Goal: Use online tool/utility: Use online tool/utility

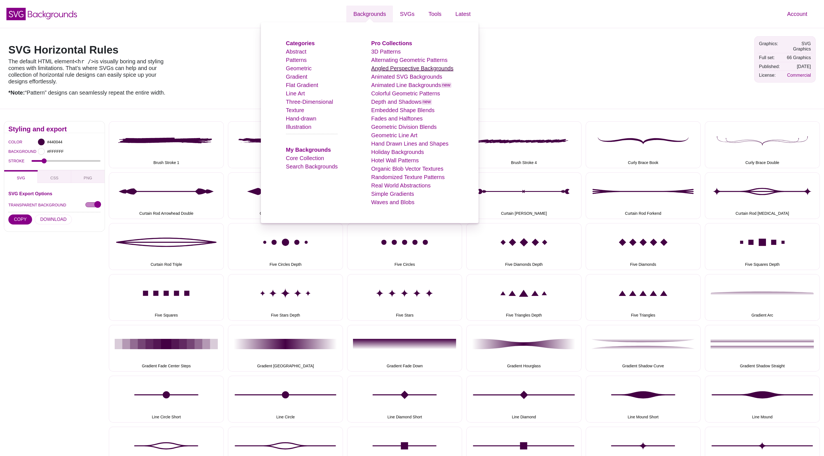
click at [405, 70] on link "Angled Perspective Backgrounds" at bounding box center [412, 68] width 82 height 6
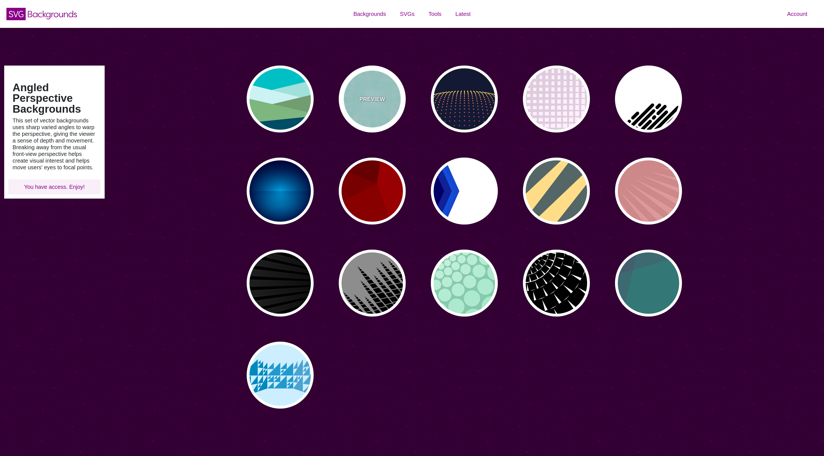
click at [387, 100] on div "PREVIEW" at bounding box center [372, 99] width 67 height 67
type input "#CCFFFF"
type input "#77EEDD"
type input "0"
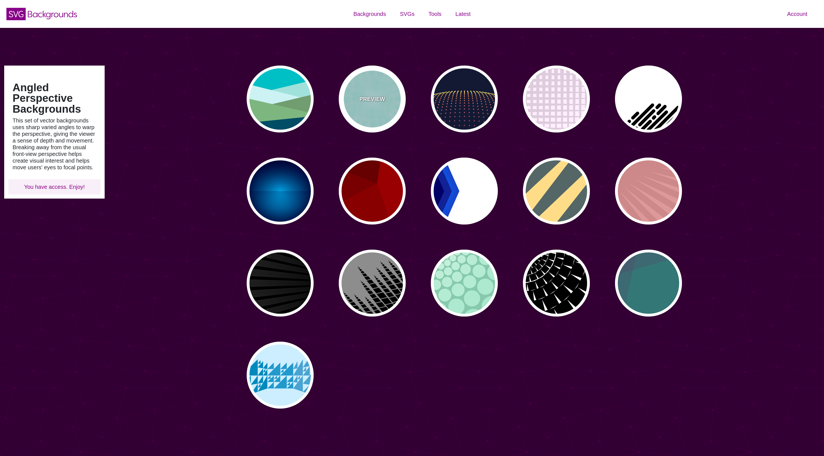
type input "0"
type input "0.5"
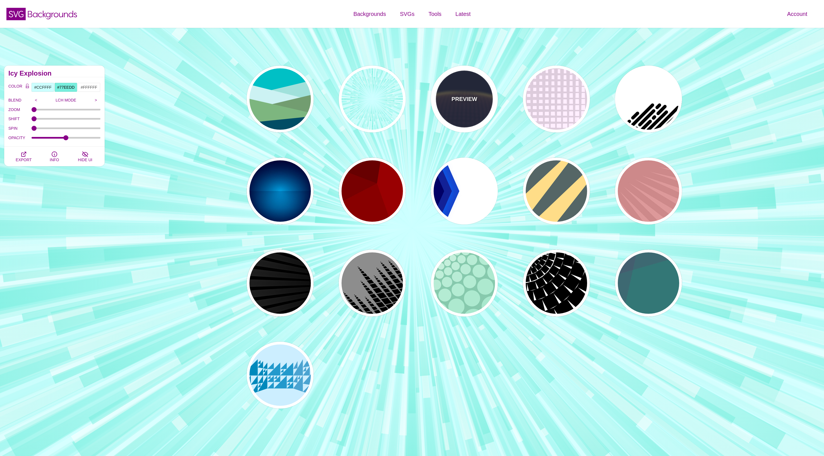
click at [455, 107] on div "PREVIEW" at bounding box center [464, 99] width 67 height 67
type input "#141933"
type input "#FFFF77"
type input "5"
type input "0"
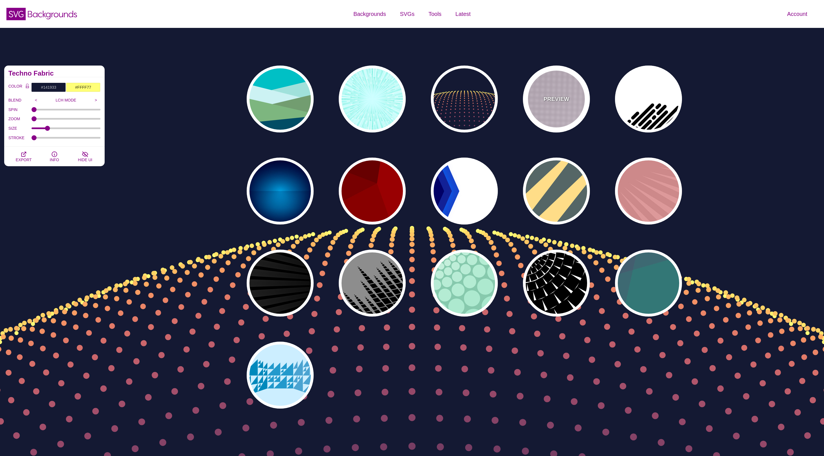
click at [546, 102] on p "PREVIEW" at bounding box center [557, 99] width 26 height 8
type input "#FFEEFF"
type input "#DDCCDD"
type input "0"
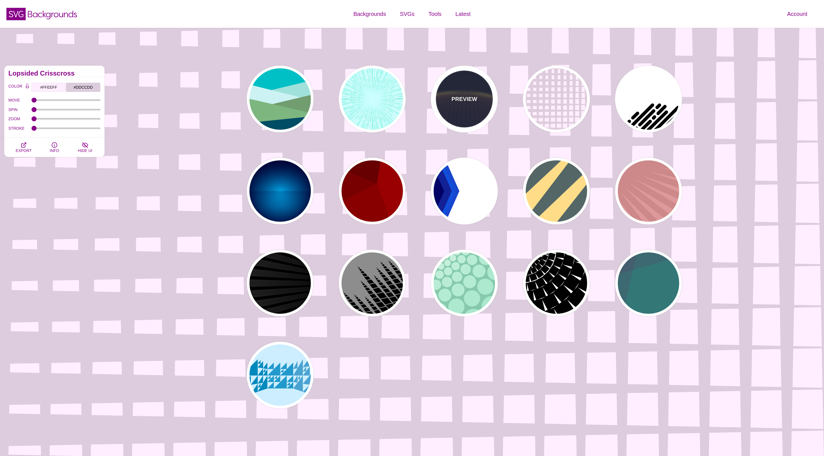
click at [470, 101] on p "PREVIEW" at bounding box center [465, 99] width 26 height 8
type input "#141933"
type input "#FFFF77"
type input "5"
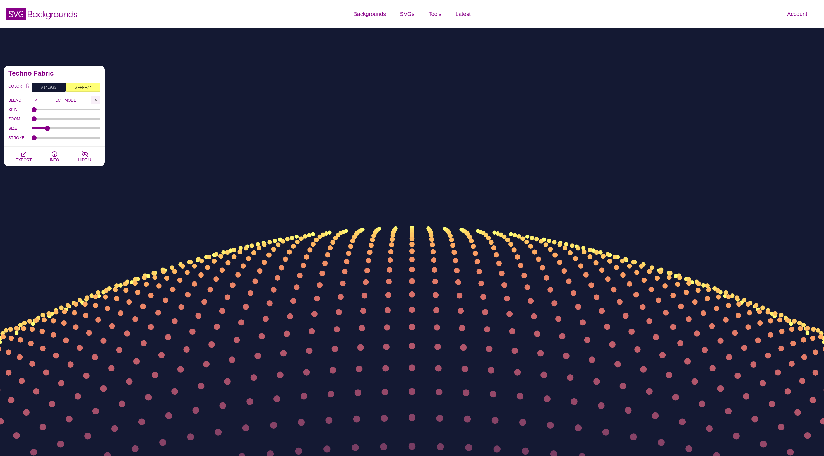
click at [95, 99] on input ">" at bounding box center [95, 100] width 9 height 8
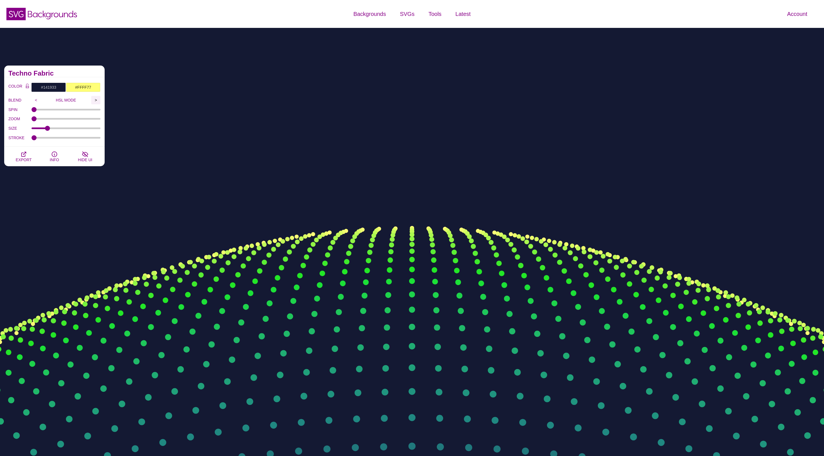
click at [95, 99] on input ">" at bounding box center [95, 100] width 9 height 8
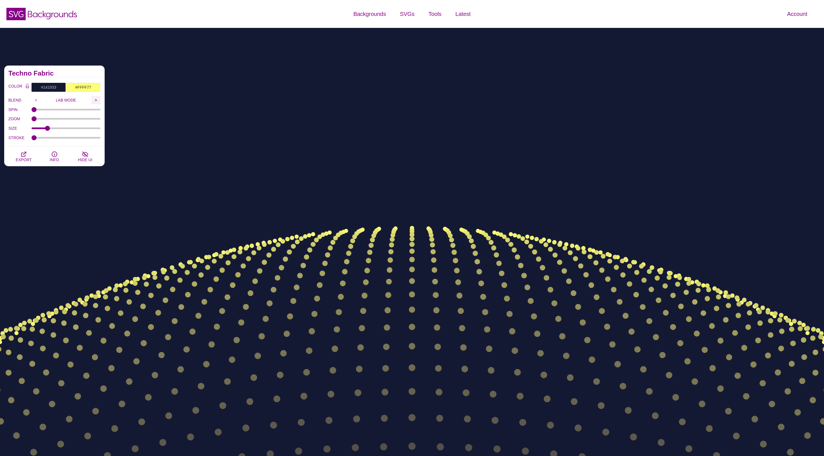
click at [95, 99] on input ">" at bounding box center [95, 100] width 9 height 8
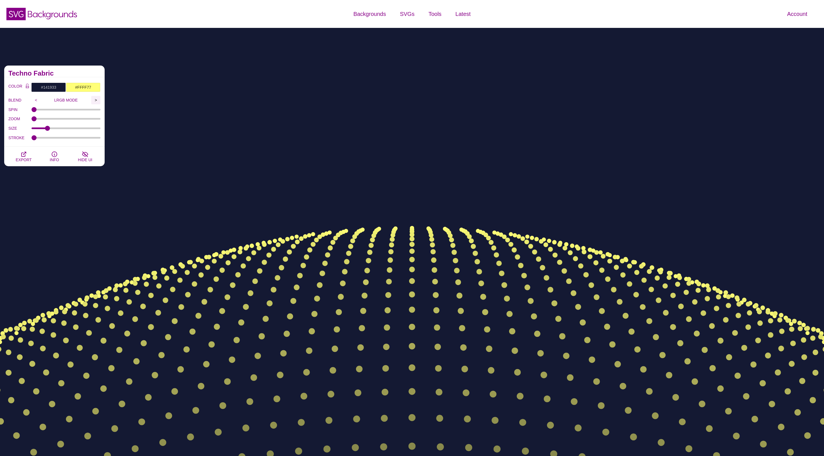
click at [95, 99] on input ">" at bounding box center [95, 100] width 9 height 8
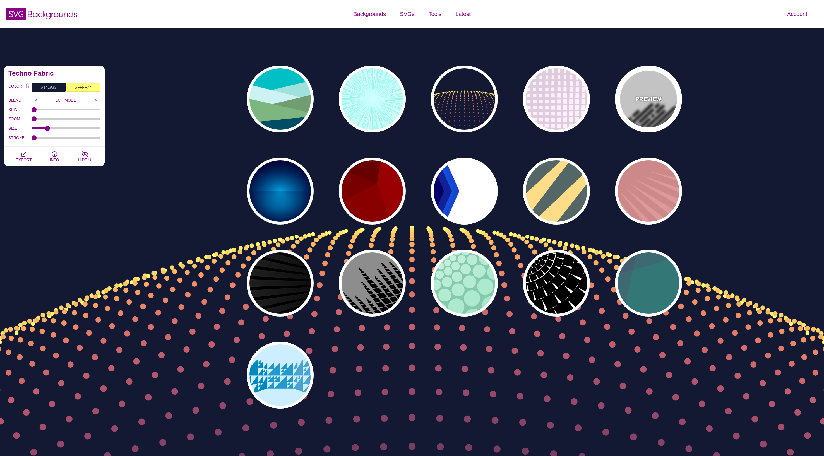
click at [630, 99] on div "PREVIEW" at bounding box center [648, 99] width 67 height 67
type input "#FFFFFF"
type input "#000000"
type input "500"
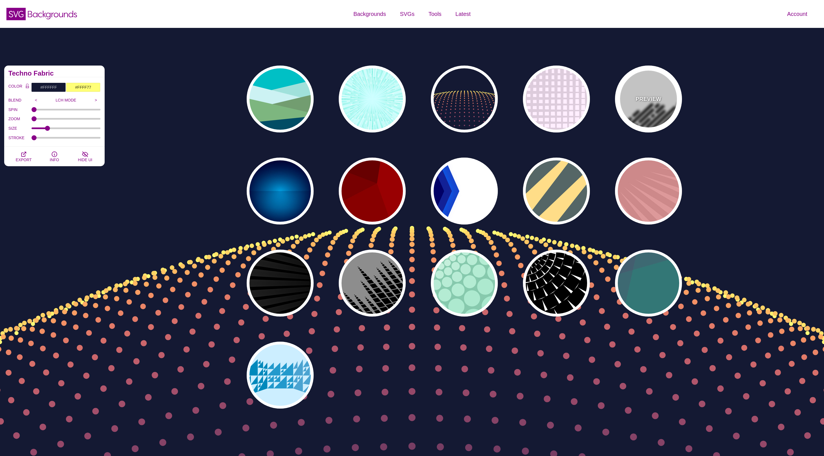
type input "25"
type input "1"
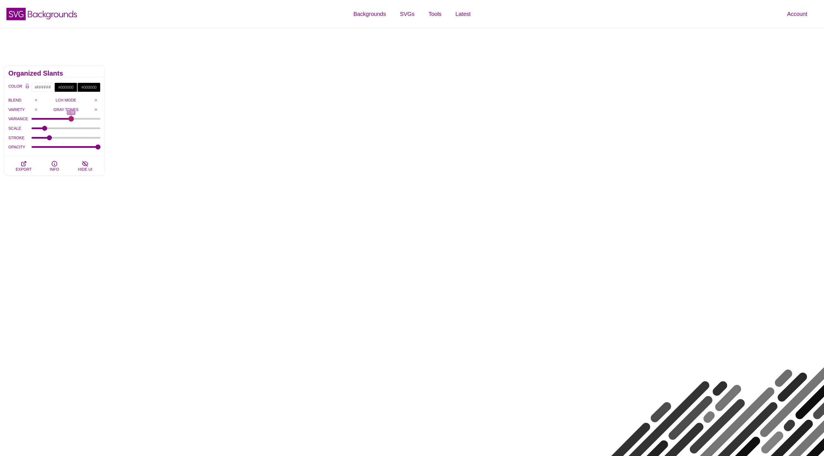
drag, startPoint x: 34, startPoint y: 119, endPoint x: 71, endPoint y: 121, distance: 36.9
type input "0.58"
click at [71, 120] on input "VARIANCE" at bounding box center [66, 119] width 69 height 2
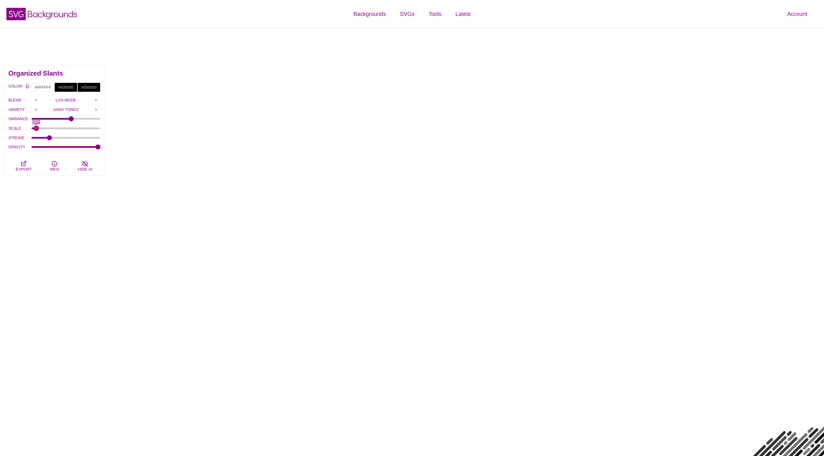
drag, startPoint x: 46, startPoint y: 128, endPoint x: 36, endPoint y: 127, distance: 9.5
type input "267"
click at [36, 127] on input "SCALE" at bounding box center [66, 128] width 69 height 2
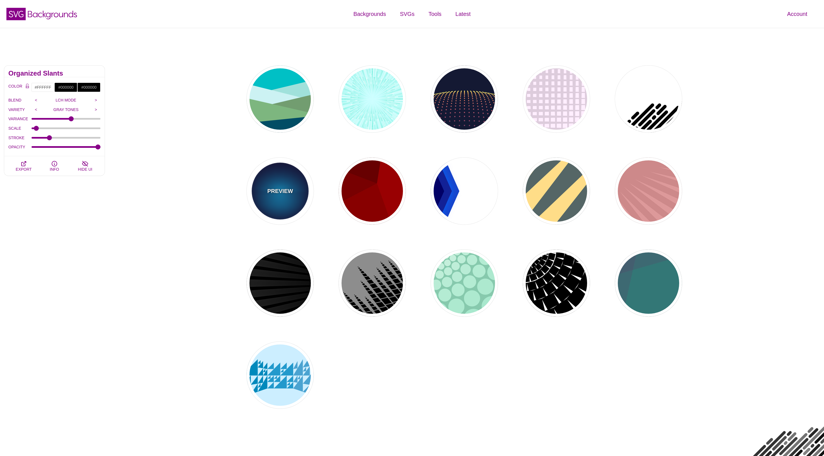
click at [284, 202] on div "PREVIEW" at bounding box center [280, 191] width 67 height 67
type input "#000033"
type input "#00BBFF"
type input "#000033"
type input "2000"
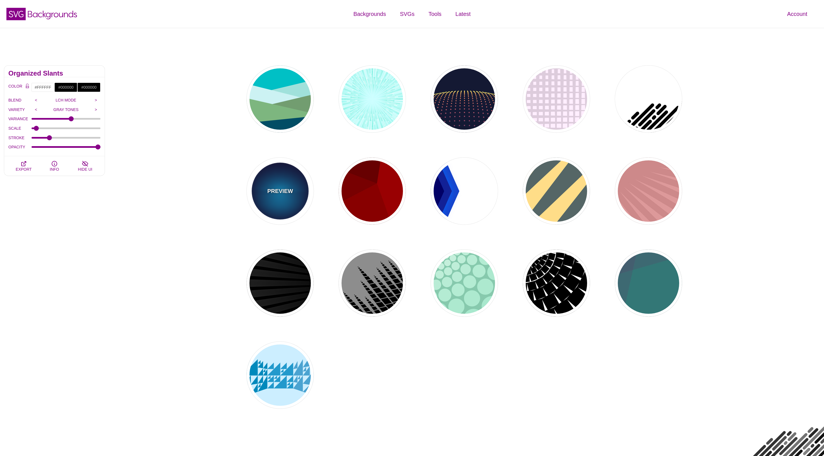
type input "0.5"
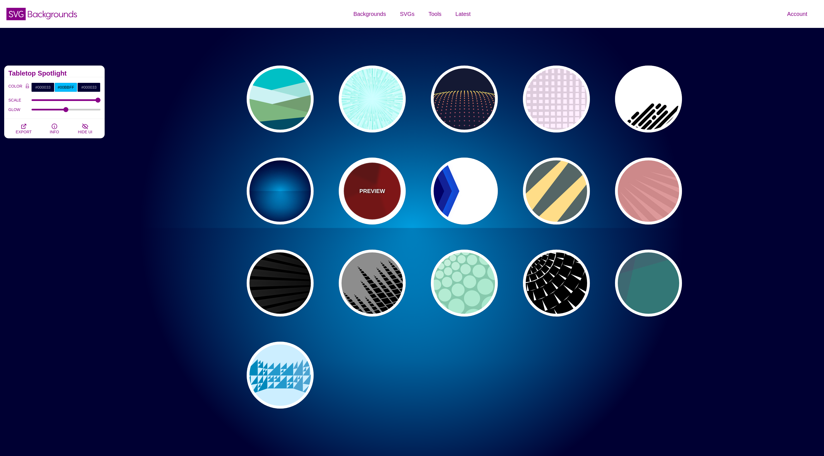
click at [379, 197] on div "PREVIEW" at bounding box center [372, 191] width 67 height 67
type input "#990000"
type input "#660000"
type input "#770000"
type input "#880000"
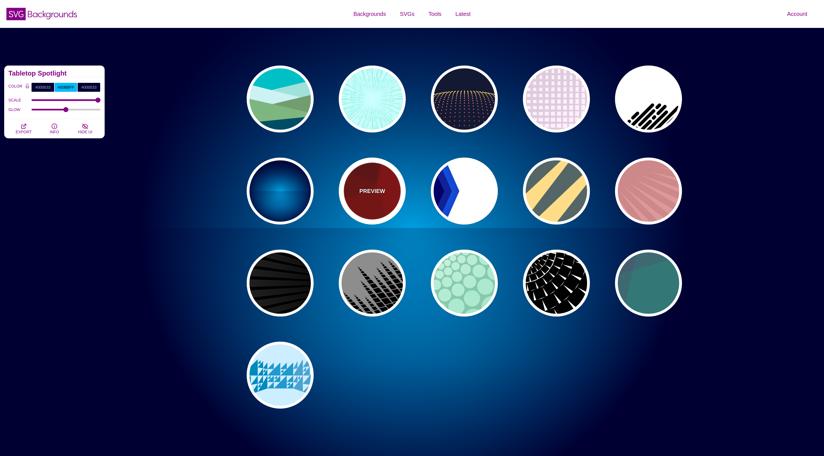
type input "0"
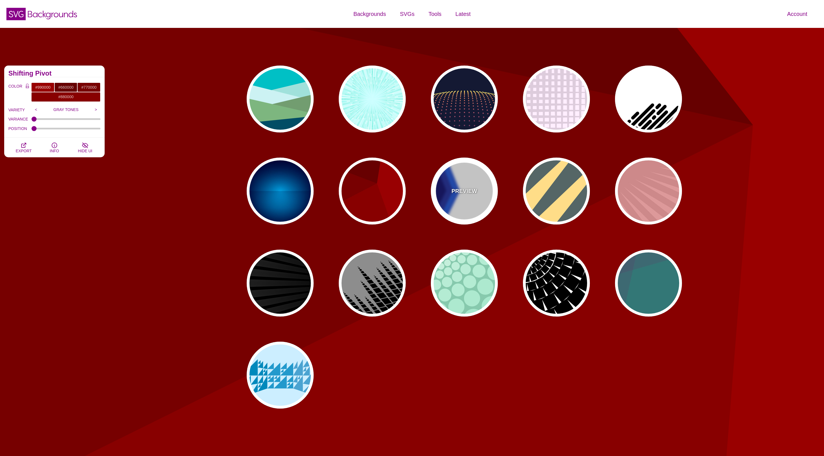
click at [460, 196] on div "PREVIEW" at bounding box center [464, 191] width 67 height 67
type input "#FFFFFF"
type input "#000066"
type input "#0066FF"
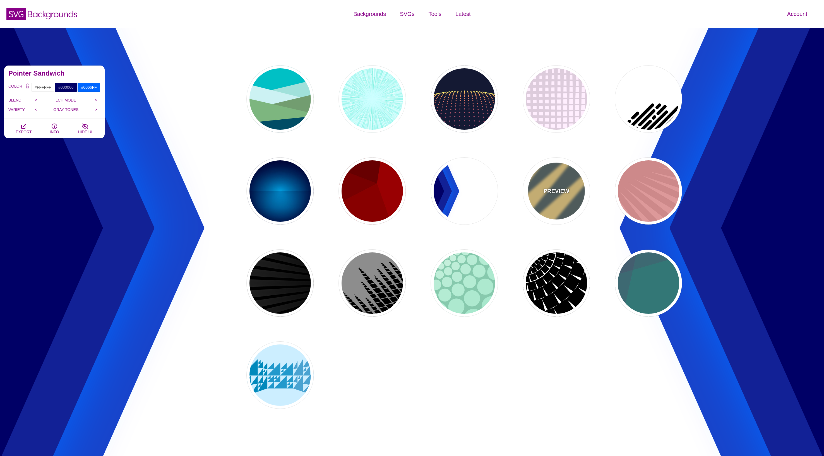
click at [562, 196] on div "PREVIEW" at bounding box center [556, 191] width 67 height 67
type input "#556666"
type input "#FFDD88"
type input "#778888"
type input "1"
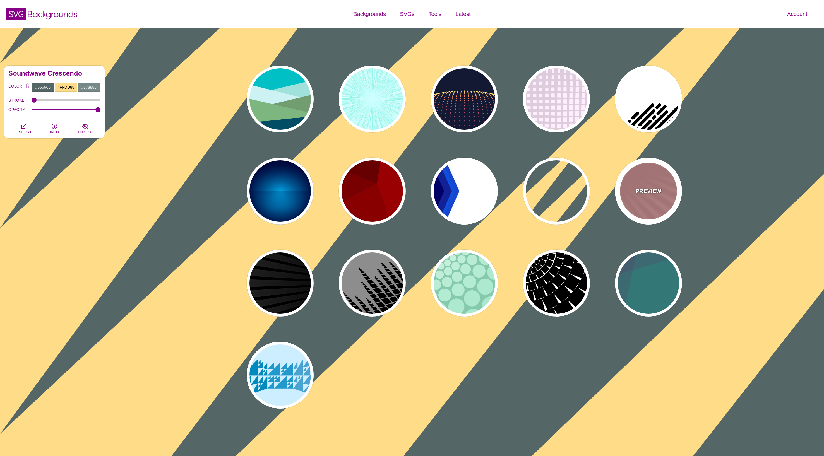
click at [654, 204] on div "PREVIEW" at bounding box center [648, 191] width 67 height 67
type input "#DD9999"
type input "#CC8888"
type input "100"
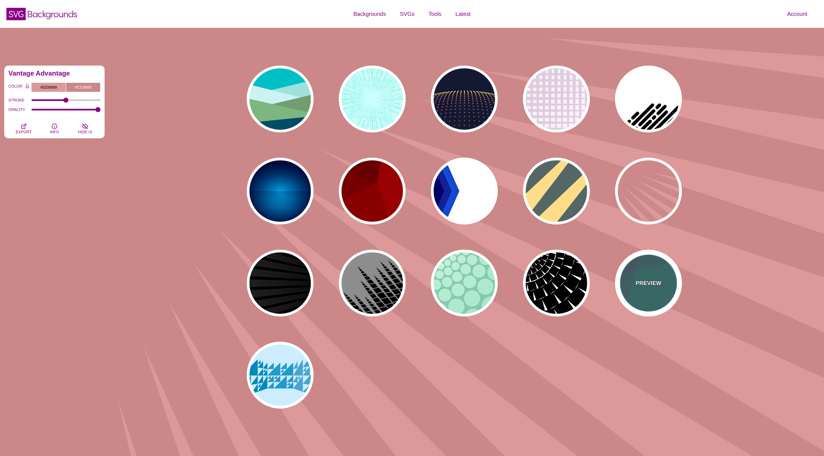
click at [655, 305] on div "PREVIEW" at bounding box center [648, 283] width 67 height 67
type input "#337777"
type input "#663366"
type input "#55CC77"
type input "0.2"
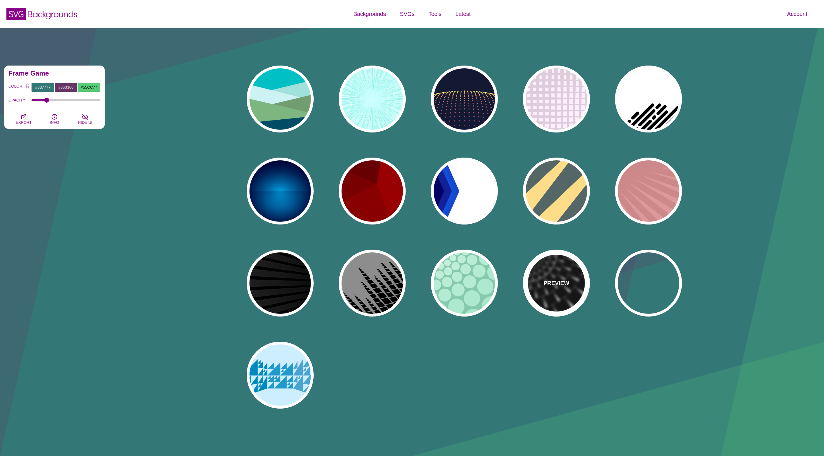
click at [560, 290] on div "PREVIEW" at bounding box center [556, 283] width 67 height 67
type input "#FFFFFF"
type input "#000000"
type input "0"
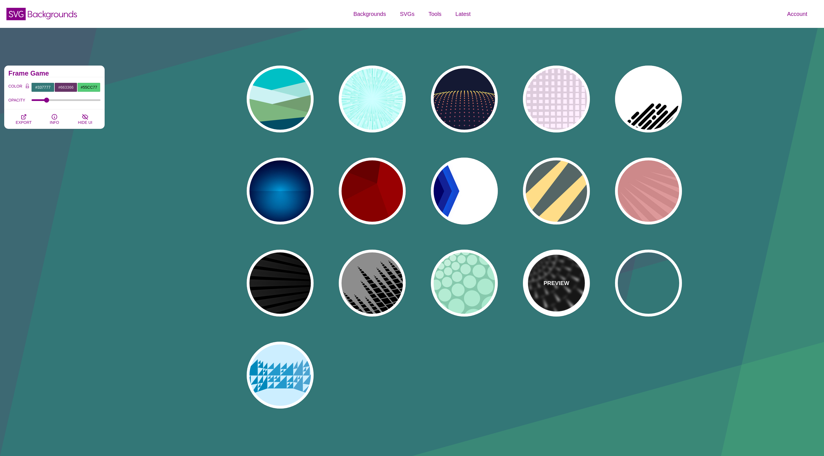
type input "0"
type input "100"
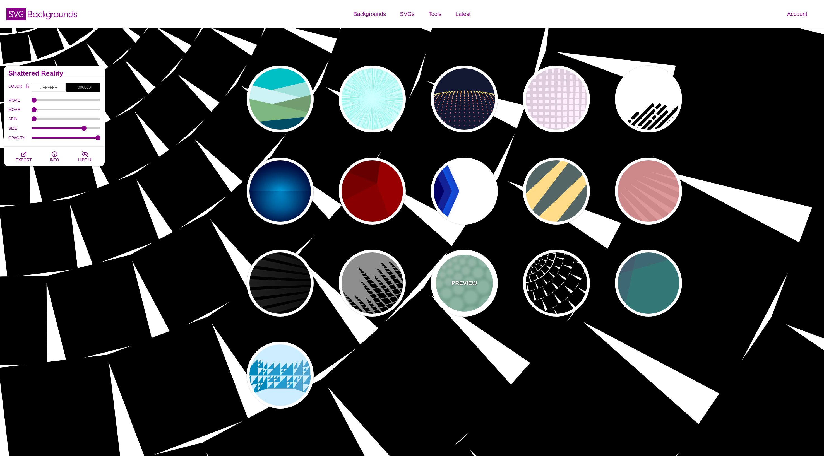
click at [461, 287] on p "PREVIEW" at bounding box center [465, 283] width 26 height 8
type input "#85C9AD"
type input "#96E3C3"
type input "#FFFFFF"
type input "100"
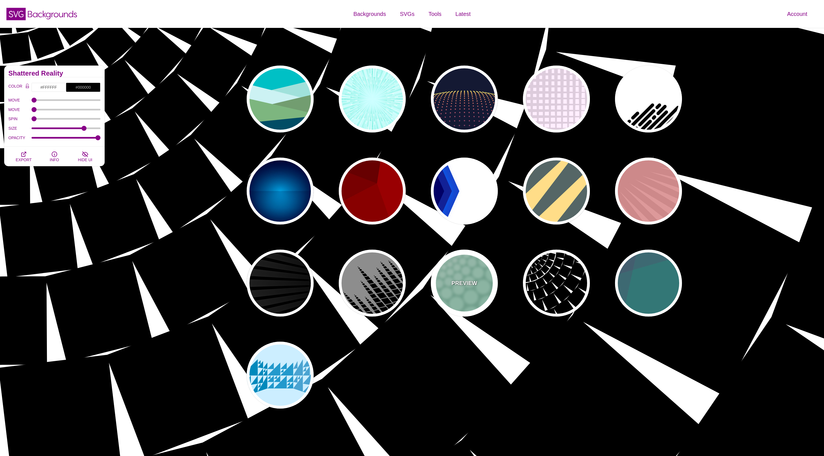
type input "1"
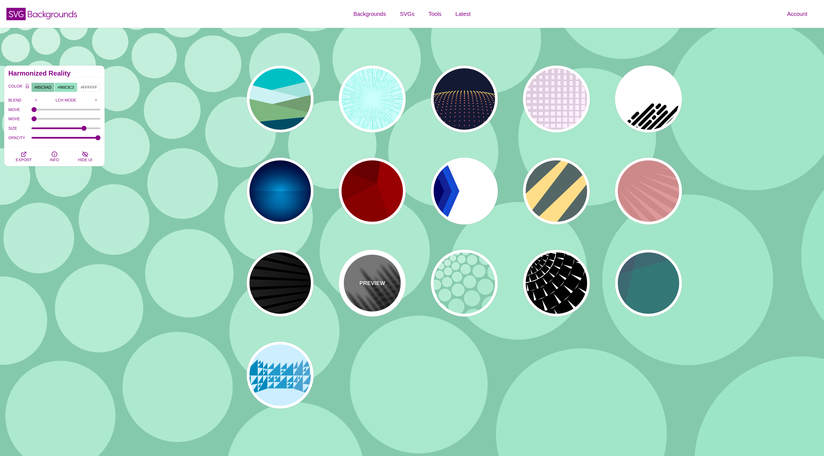
click at [378, 283] on p "PREVIEW" at bounding box center [372, 283] width 26 height 8
type input "#777777"
type input "#000000"
type input "0"
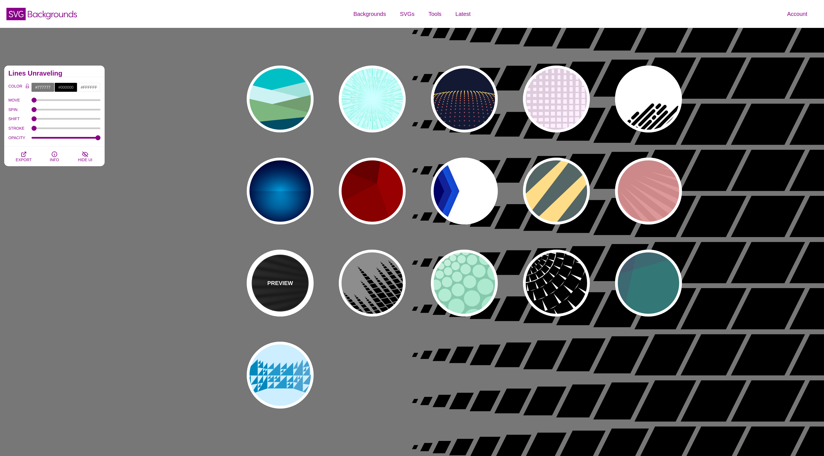
click at [283, 274] on div "PREVIEW" at bounding box center [280, 283] width 67 height 67
type input "#000000"
type input "50"
type input "0.2"
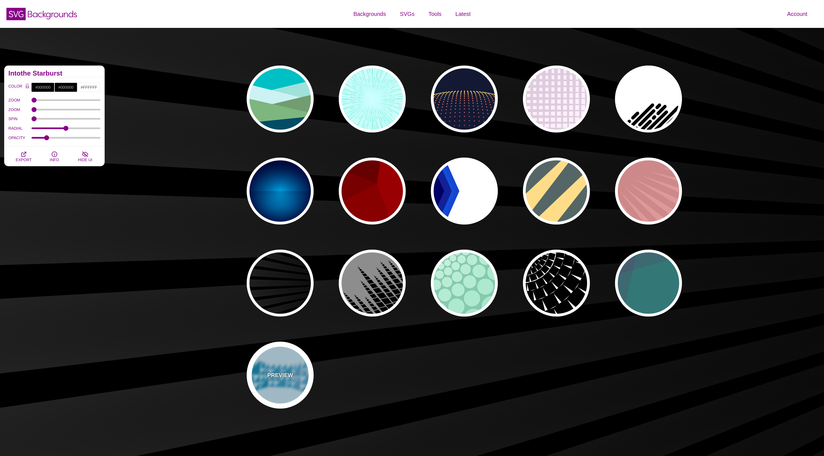
click at [270, 376] on p "PREVIEW" at bounding box center [280, 375] width 26 height 8
type input "#CCEEFF"
type input "#2299CC"
type input "1"
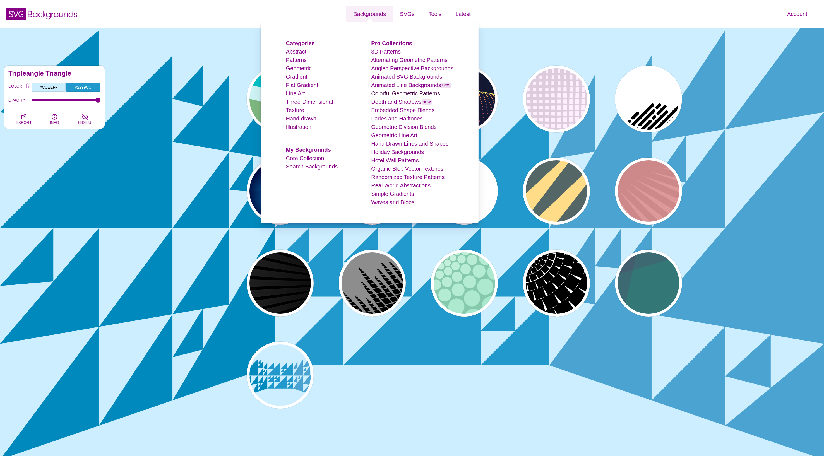
click at [420, 94] on link "Colorful Geometric Patterns" at bounding box center [405, 93] width 69 height 6
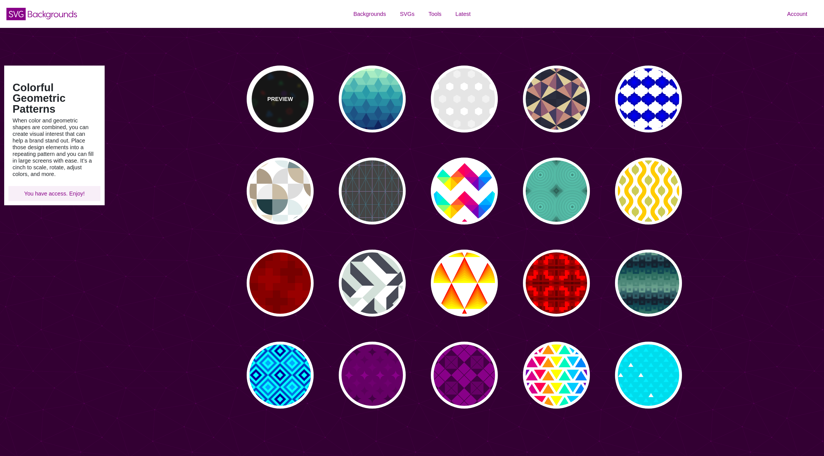
click at [280, 100] on p "PREVIEW" at bounding box center [280, 99] width 26 height 8
type input "#000000"
type input "#008833"
type input "#CC1111"
type input "#FFEE11"
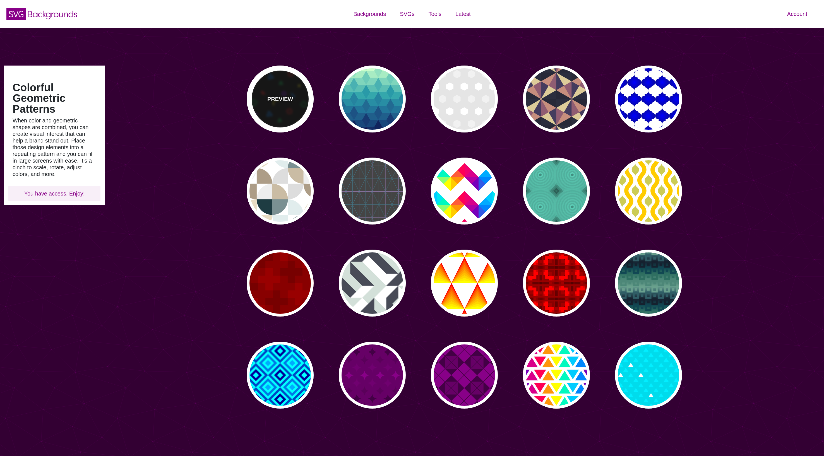
type input "#8811EE"
type input "#0077EE"
type input "0"
type input "0.6"
type input "10"
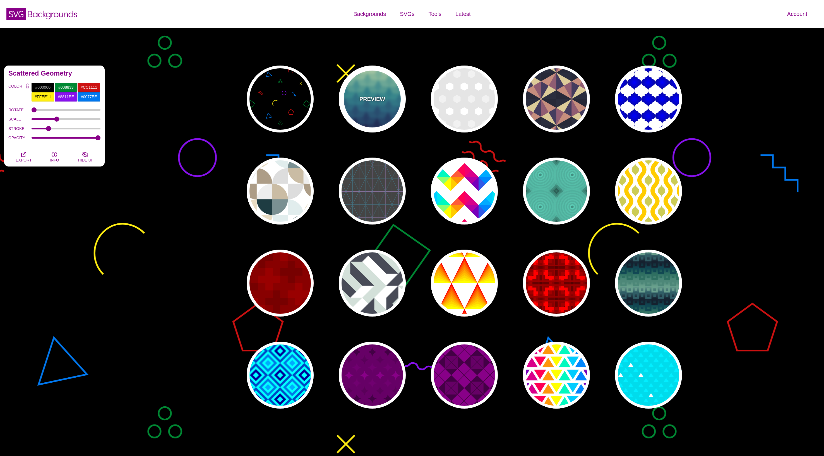
click at [386, 110] on div "PREVIEW" at bounding box center [372, 99] width 67 height 67
type input "#CCFFCC"
type input "#111144"
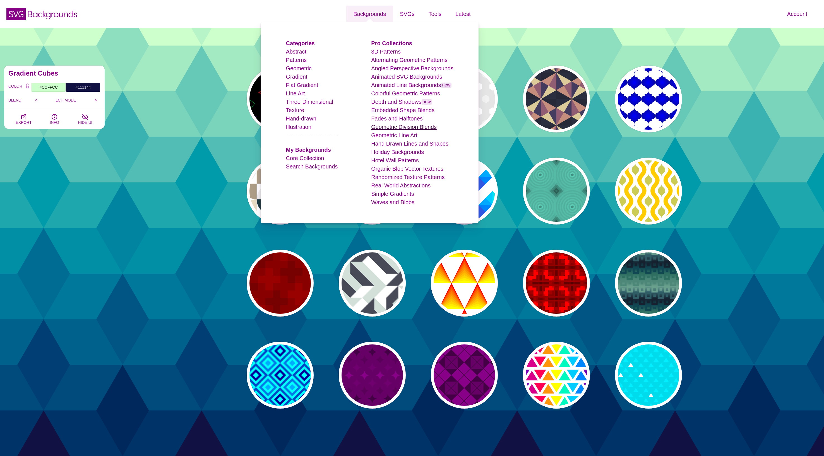
click at [408, 128] on link "Geometric Division Blends" at bounding box center [404, 127] width 66 height 6
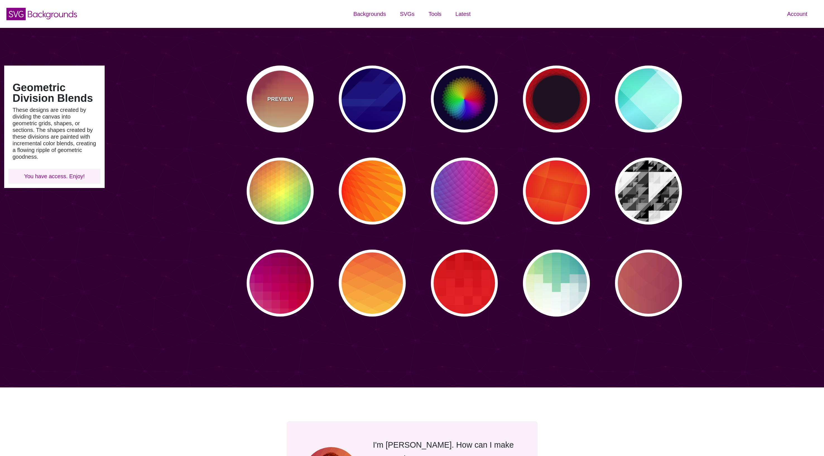
click at [285, 92] on div "PREVIEW" at bounding box center [280, 99] width 67 height 67
type input "#BA324B"
type input "#FF4567"
type input "#FFF5C7"
type input "0"
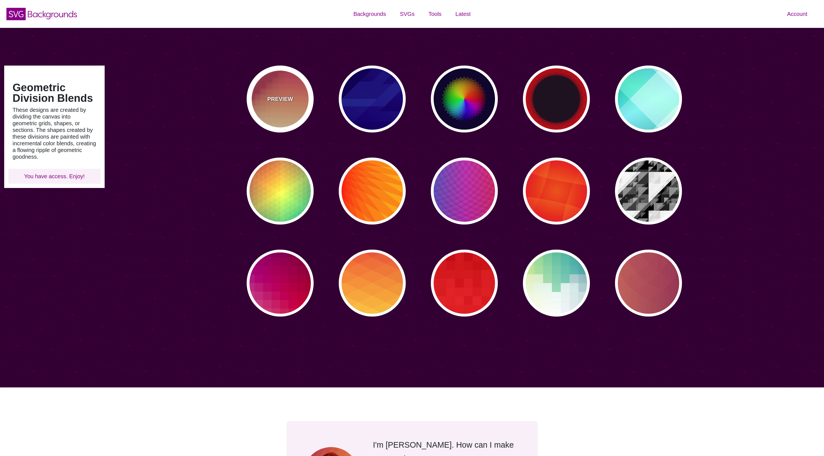
type input "0"
type input "0.3"
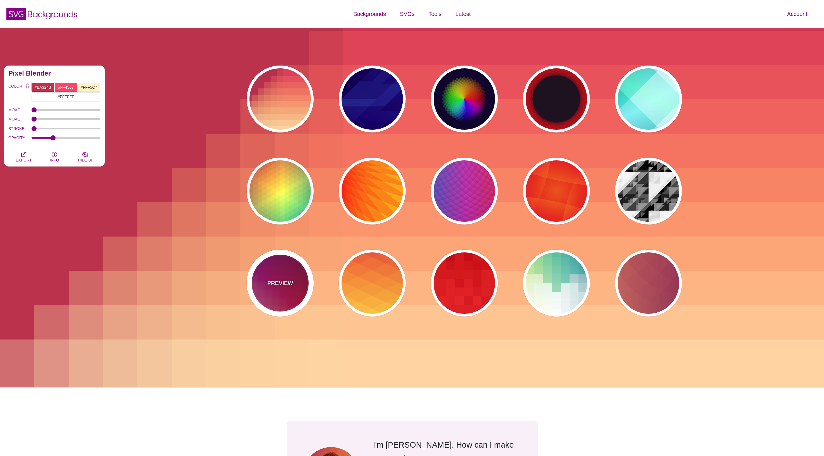
click at [286, 278] on div "PREVIEW" at bounding box center [280, 283] width 67 height 67
type input "#880077"
type input "#CC2222"
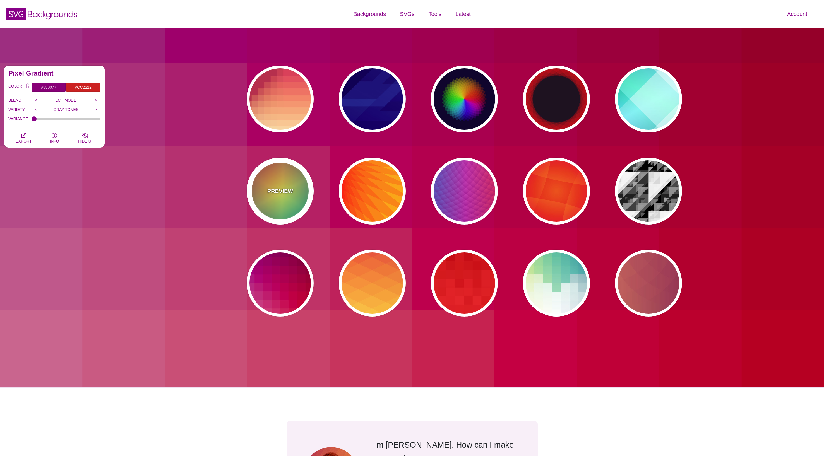
click at [293, 194] on div "PREVIEW" at bounding box center [280, 191] width 67 height 67
type input "#226677"
type input "#FFFF55"
type input "#27002E"
type input "100"
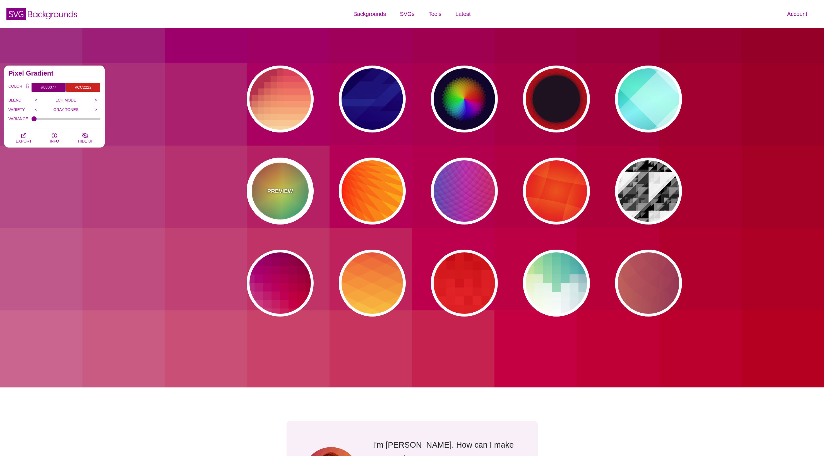
type input "0.5"
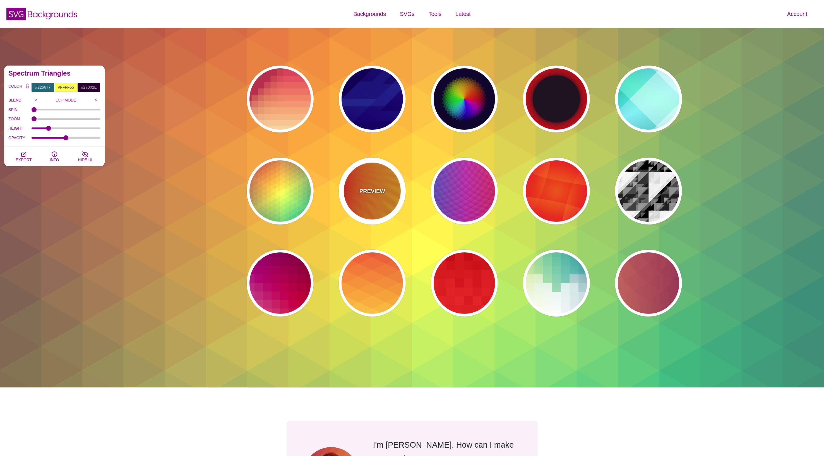
click at [388, 197] on div "PREVIEW" at bounding box center [372, 191] width 67 height 67
type input "#FFFF00"
type input "#FF0000"
type input "100"
type input "0.2"
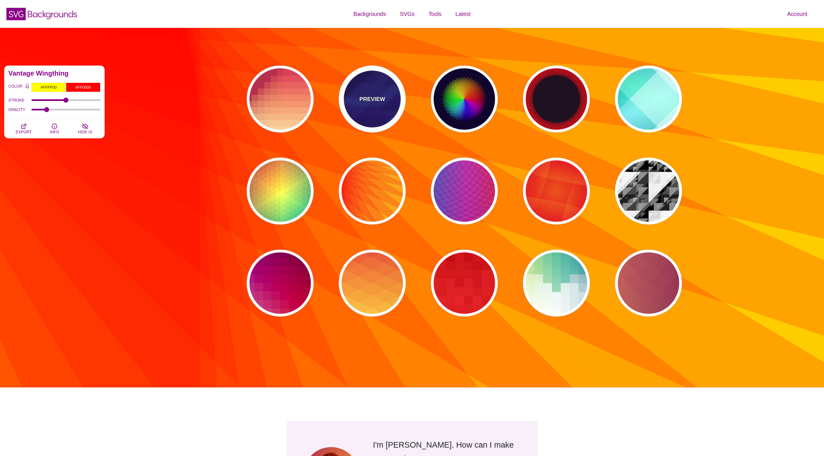
click at [376, 108] on div "PREVIEW" at bounding box center [372, 99] width 67 height 67
type input "#000044"
type input "#3388FF"
type input "#001188"
type input "0"
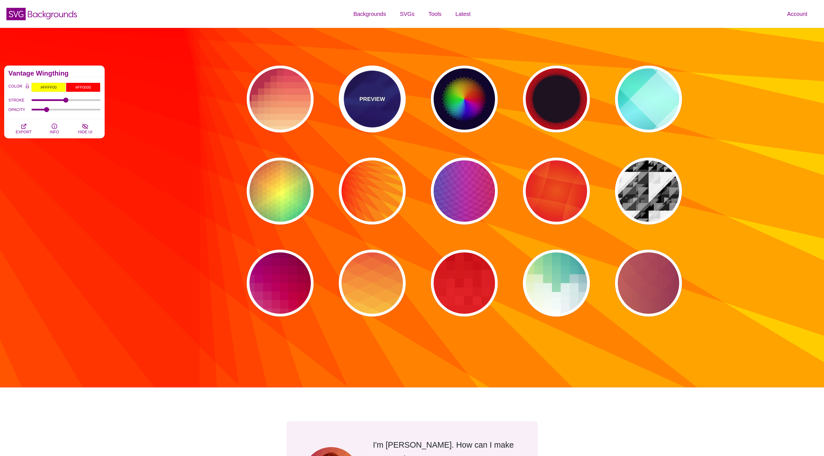
type input "0"
type input "0.3"
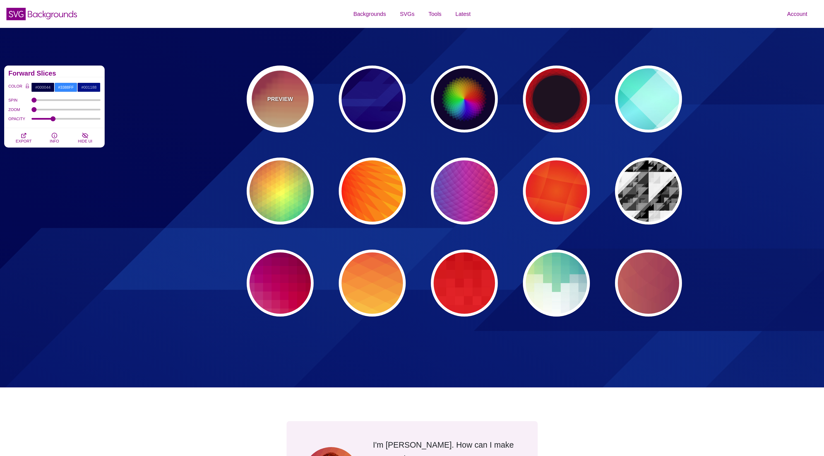
click at [274, 103] on p "PREVIEW" at bounding box center [280, 99] width 26 height 8
type input "#BA324B"
type input "#FF4567"
type input "#FFF5C7"
type input "0"
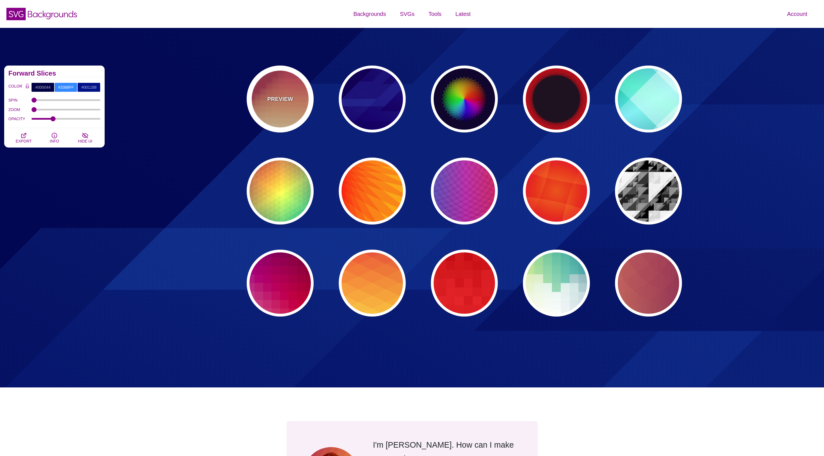
type input "0.3"
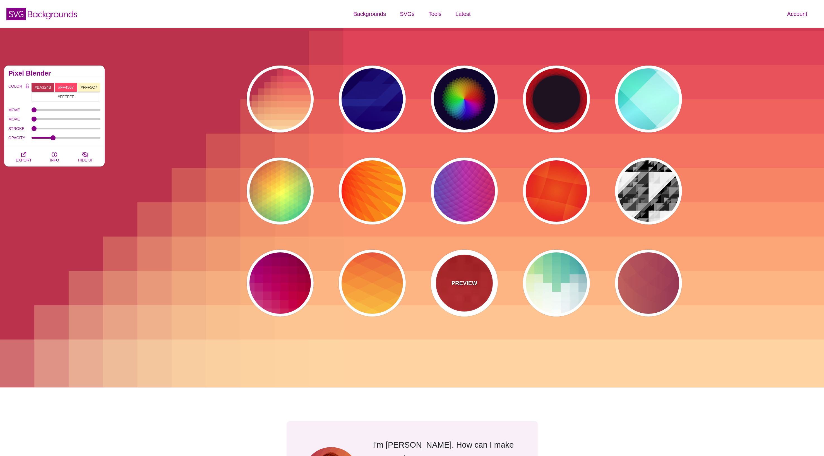
click at [478, 273] on div "PREVIEW" at bounding box center [464, 283] width 67 height 67
type input "#BB0000"
type input "#FF3333"
type input "100"
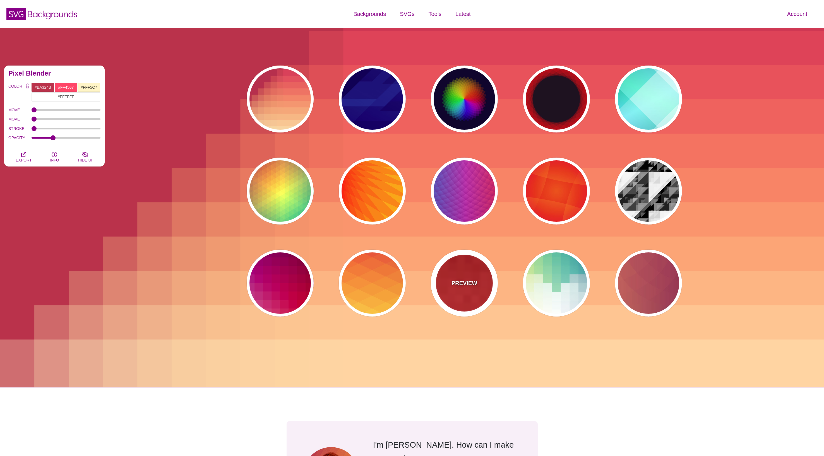
type input "0.5"
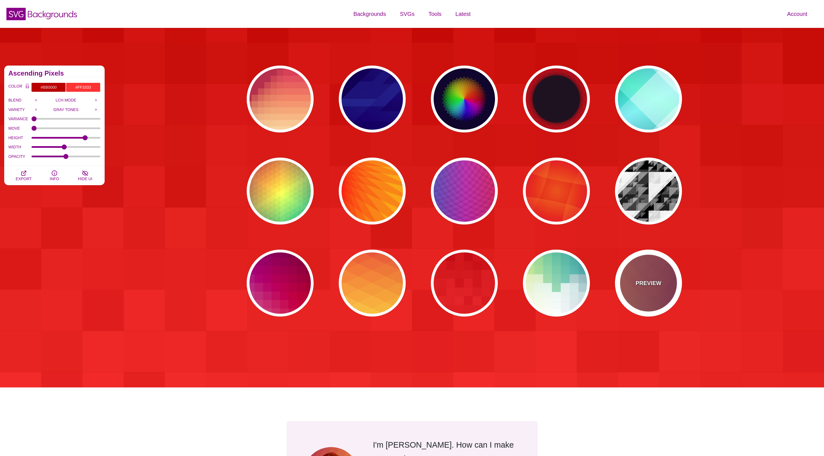
click at [654, 294] on div "PREVIEW" at bounding box center [648, 283] width 67 height 67
type input "#FFAA66"
type input "#440044"
type input "1"
type input "0.2"
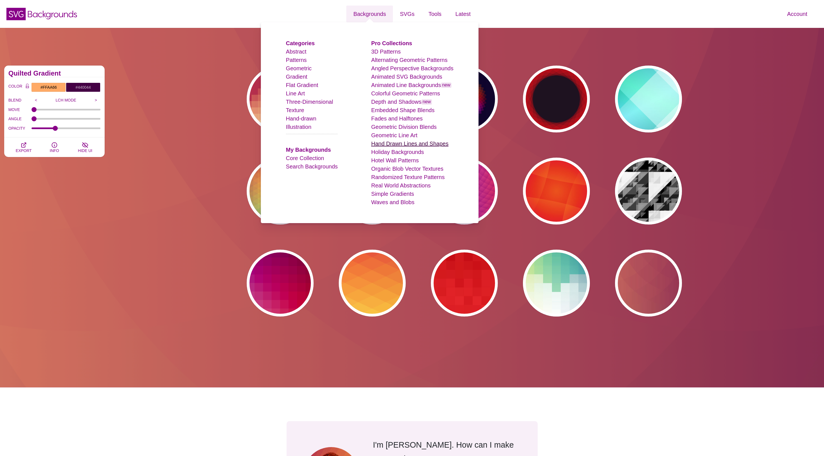
click at [419, 141] on link "Hand Drawn Lines and Shapes" at bounding box center [409, 144] width 77 height 6
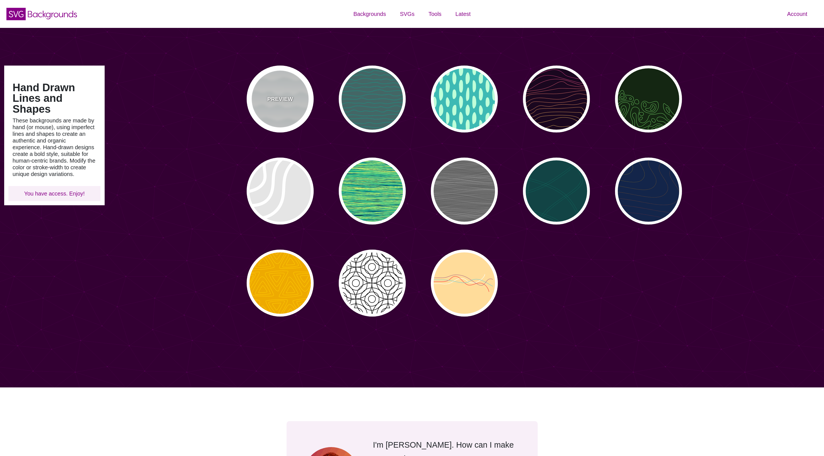
click at [274, 94] on div "PREVIEW" at bounding box center [280, 99] width 67 height 67
type input "#FFFFFF"
type input "#779999"
type input "#99BBBB"
type input "0"
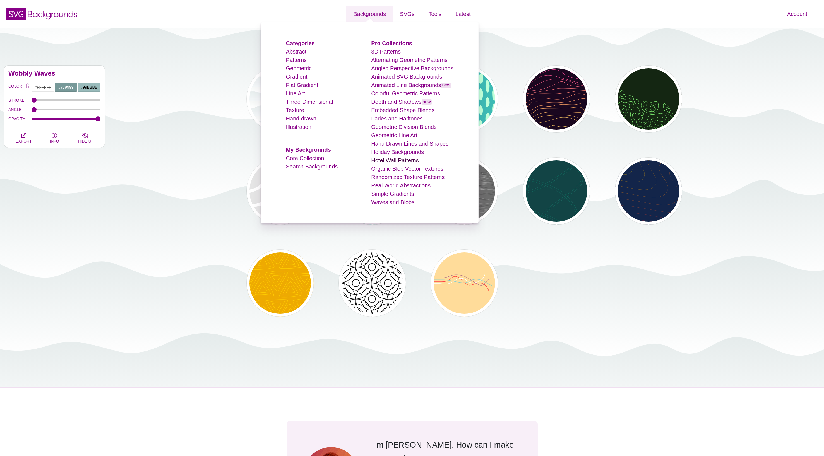
click at [403, 160] on link "Hotel Wall Patterns" at bounding box center [394, 160] width 47 height 6
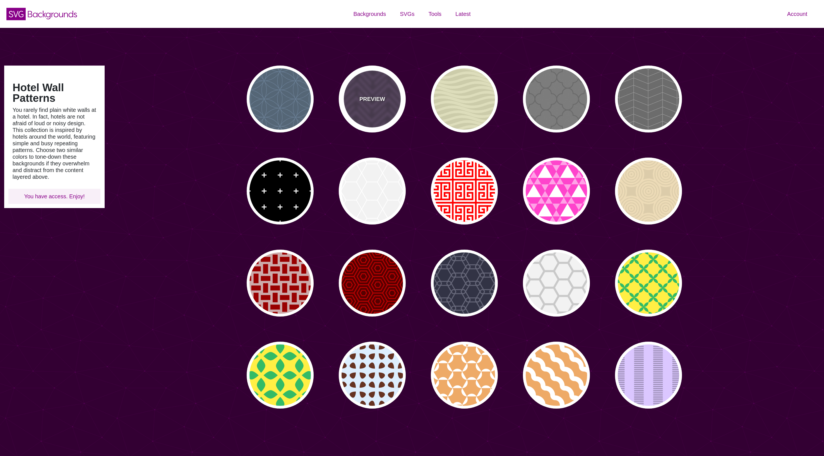
click at [359, 101] on div "PREVIEW" at bounding box center [372, 99] width 67 height 67
type input "#46344F"
type input "#62486E"
type input "#FF7300"
type input "0"
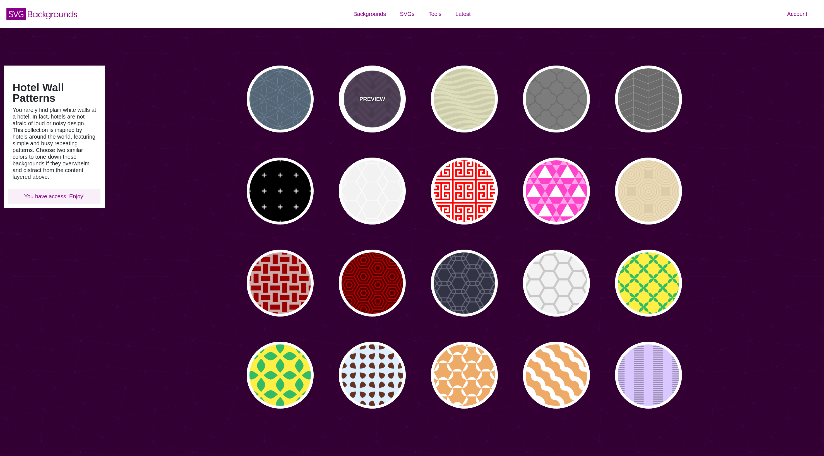
type input "0.2"
type input "0"
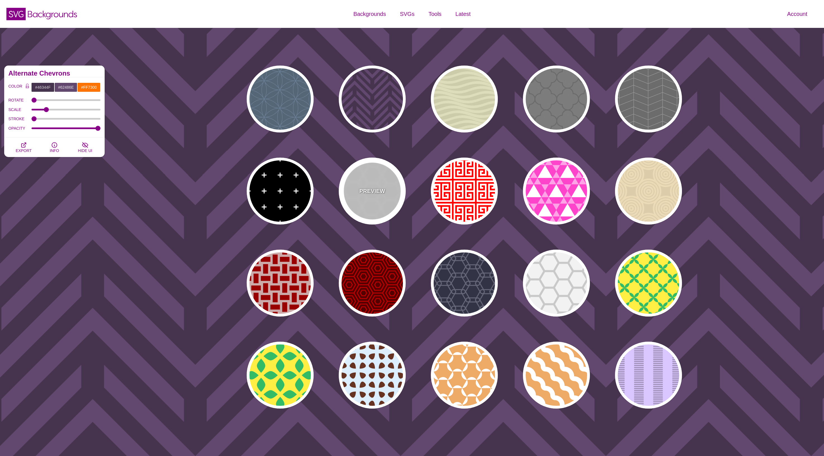
click at [379, 179] on div "PREVIEW" at bounding box center [372, 191] width 67 height 67
type input "#EEEEEE"
type input "#FFFFFF"
type input "1"
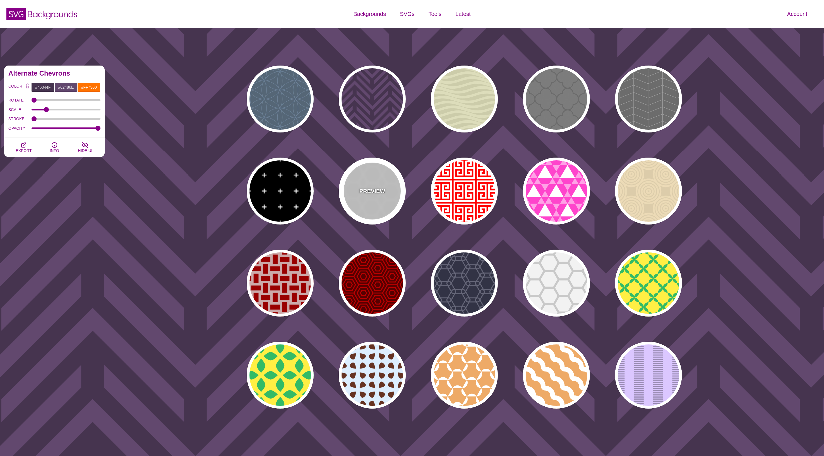
type input "5"
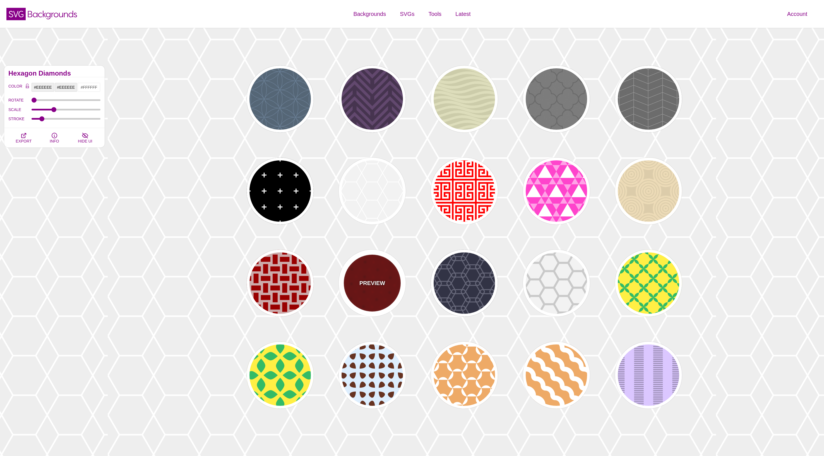
click at [377, 270] on div "PREVIEW" at bounding box center [372, 283] width 67 height 67
type input "#550000"
type input "#BB0000"
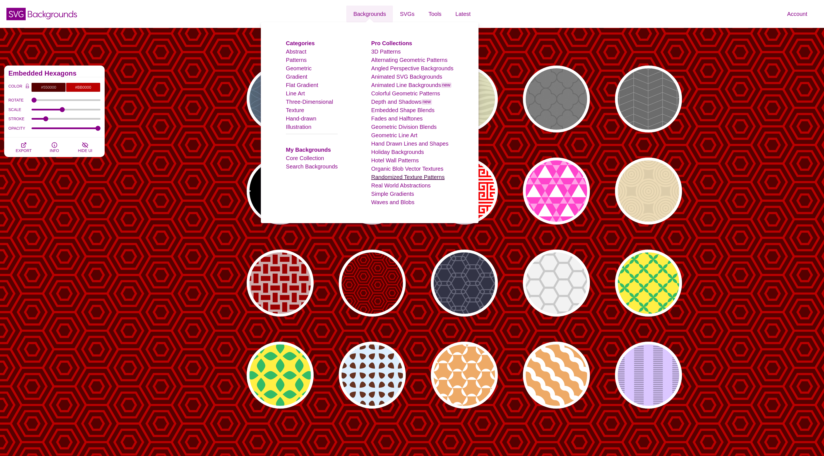
click at [406, 176] on link "Randomized Texture Patterns" at bounding box center [407, 177] width 73 height 6
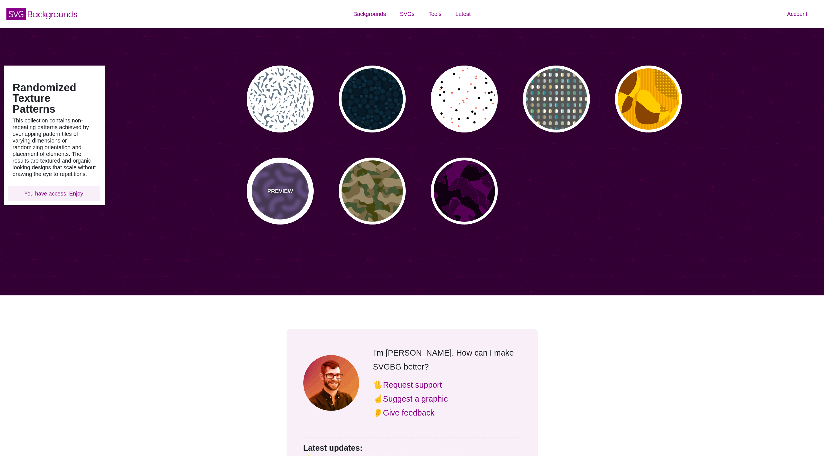
click at [280, 182] on div "PREVIEW" at bounding box center [280, 191] width 67 height 67
type input "#46315D"
type input "#735098"
type input "0"
type input "0.3"
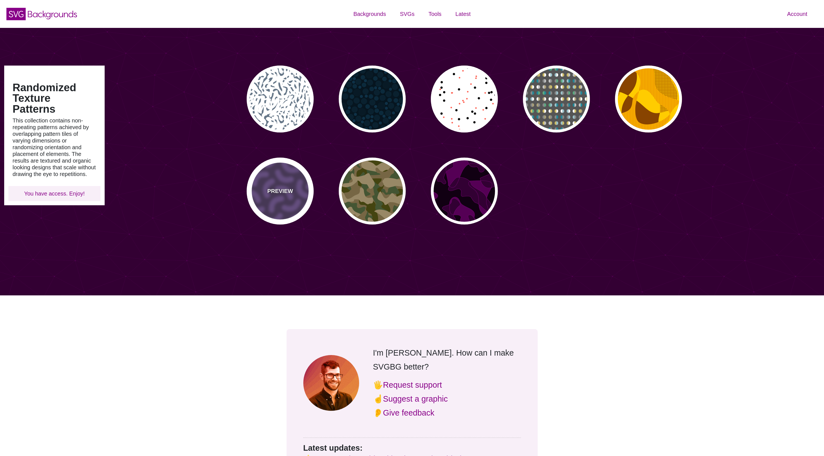
type input "30"
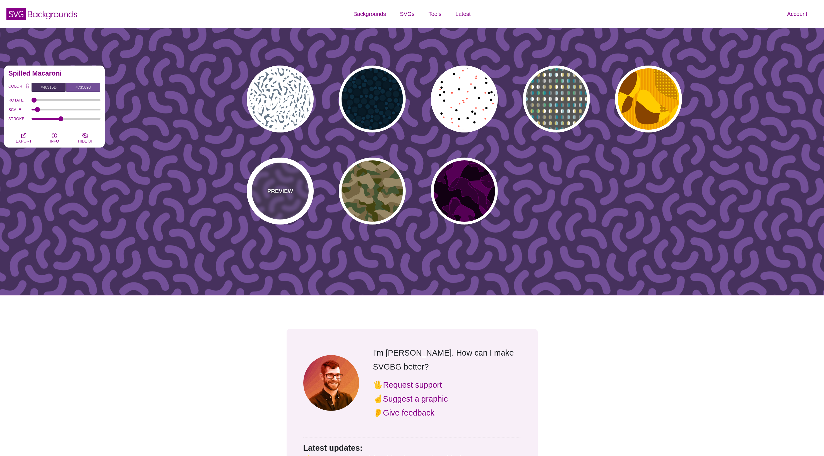
click at [280, 182] on div "PREVIEW" at bounding box center [280, 191] width 67 height 67
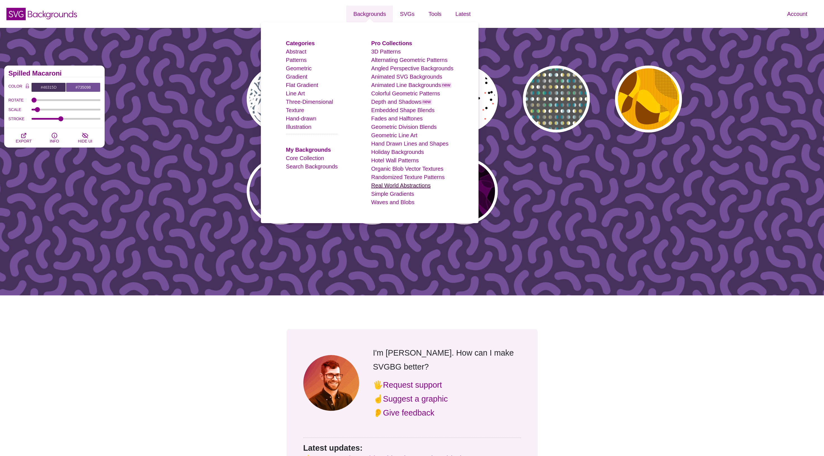
click at [411, 187] on link "Real World Abstractions" at bounding box center [400, 186] width 59 height 6
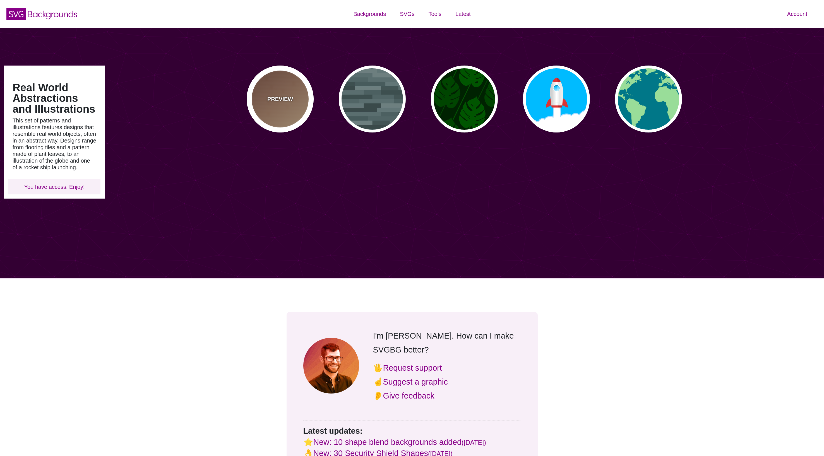
click at [305, 100] on div "PREVIEW" at bounding box center [280, 99] width 67 height 67
type input "#FFEEBB"
type input "#330000"
type input "#DDDDDD"
type input "0"
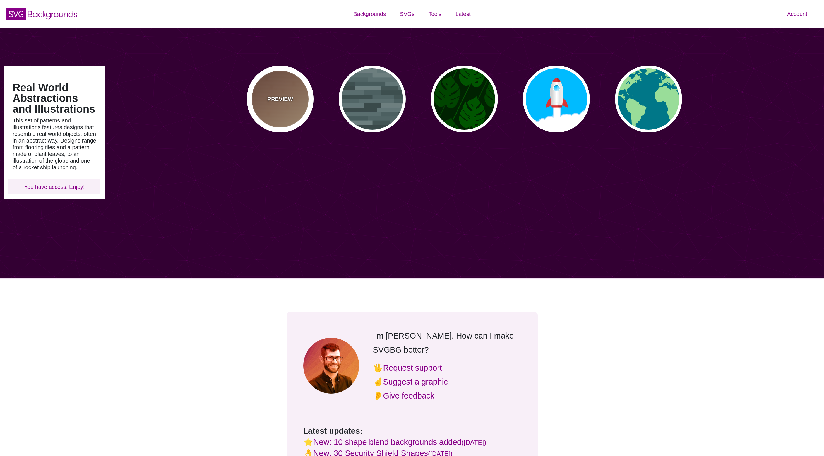
type input "30"
type input "0.1"
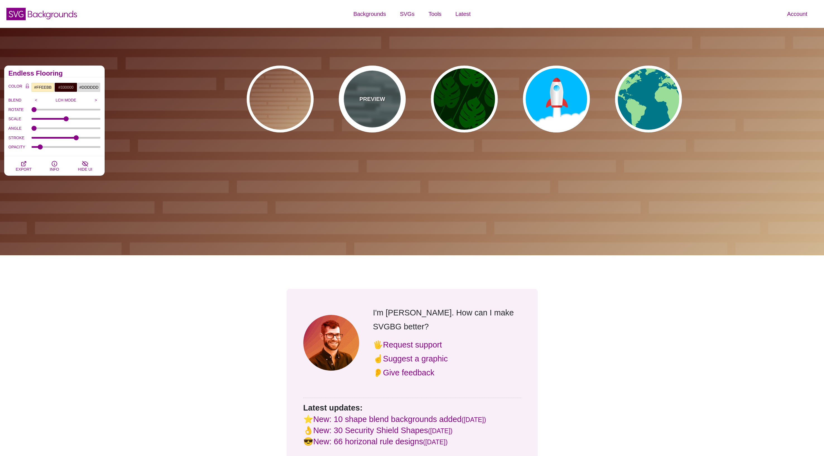
click at [368, 104] on div "PREVIEW" at bounding box center [372, 99] width 67 height 67
type input "#506566"
type input "0.5"
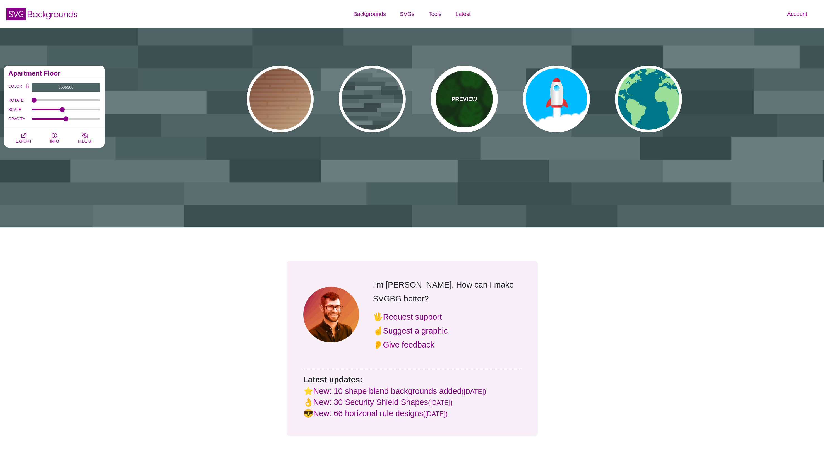
click at [457, 102] on p "PREVIEW" at bounding box center [465, 99] width 26 height 8
type input "#002200"
type input "#004400"
type input "#005500"
type input "200"
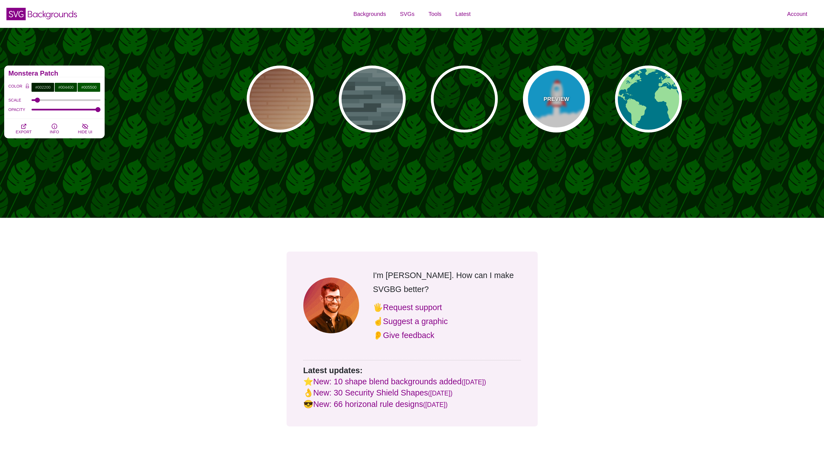
click at [538, 108] on div "PREVIEW" at bounding box center [556, 99] width 67 height 67
type input "#00BBFF"
type input "#FFFFFF"
type input "#DD3333"
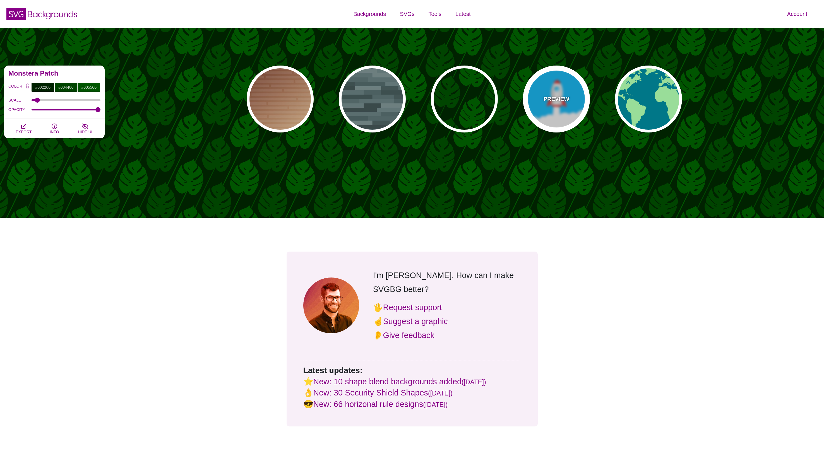
type input "0"
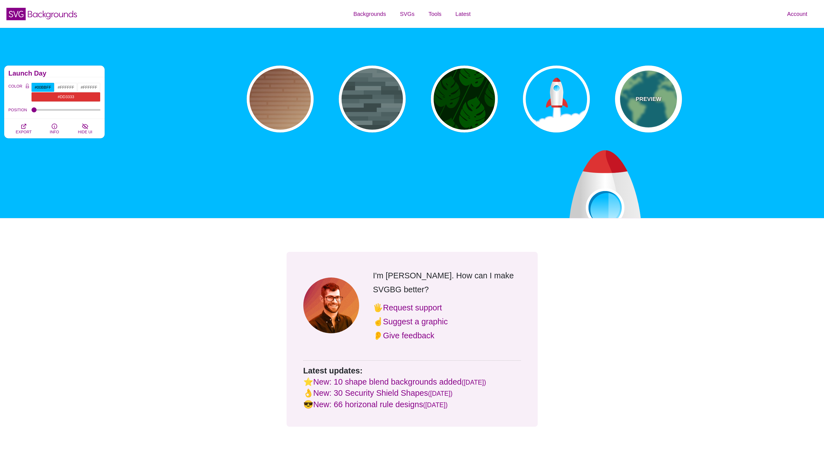
click at [660, 107] on div "PREVIEW" at bounding box center [648, 99] width 67 height 67
type input "#007788"
type input "#99DD99"
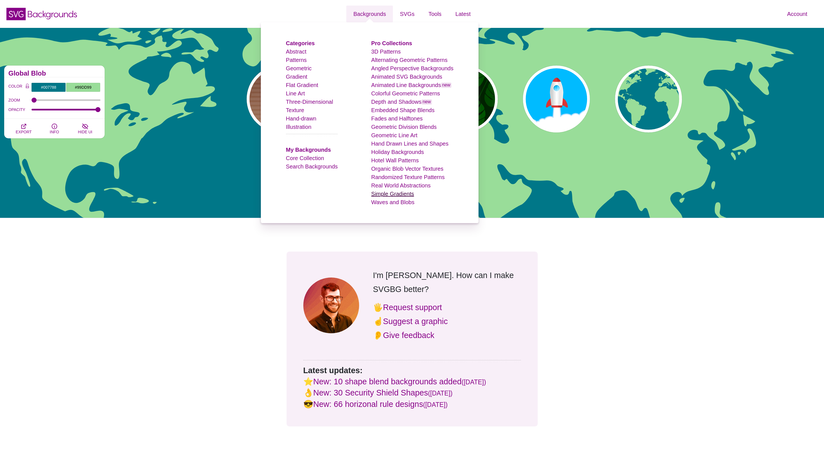
click at [404, 193] on link "Simple Gradients" at bounding box center [392, 194] width 43 height 6
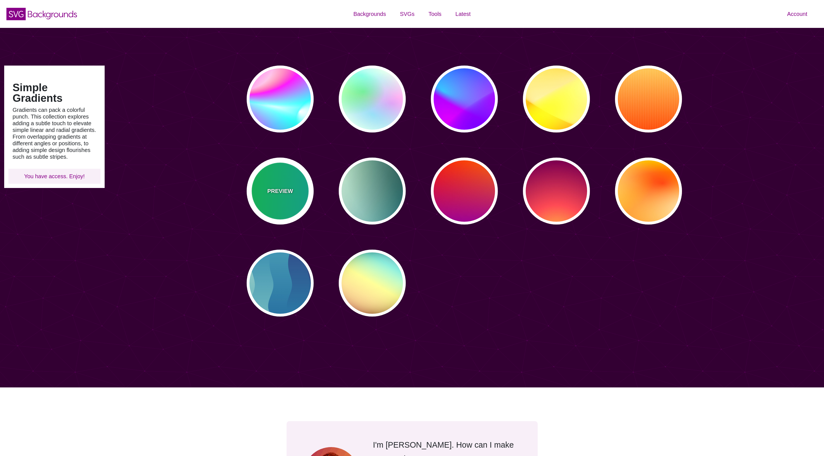
click at [290, 187] on p "PREVIEW" at bounding box center [280, 191] width 26 height 8
type input "#00FFCC"
type input "#00FF00"
type input "#00AAFF"
type input "0"
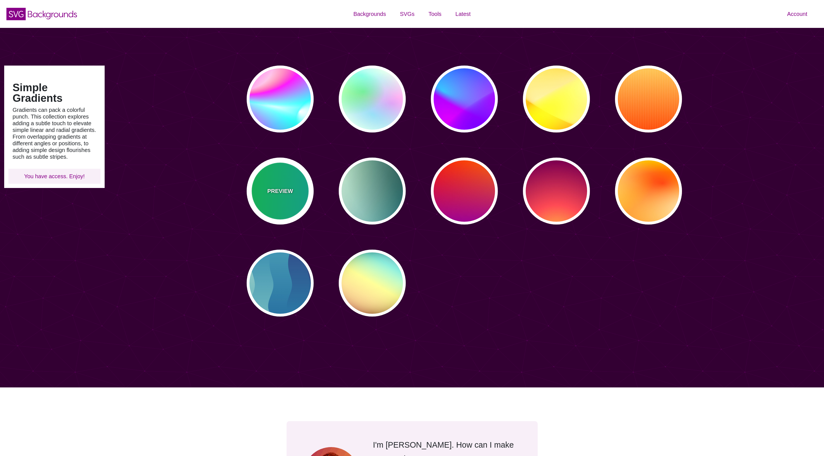
type input "0"
type input "5"
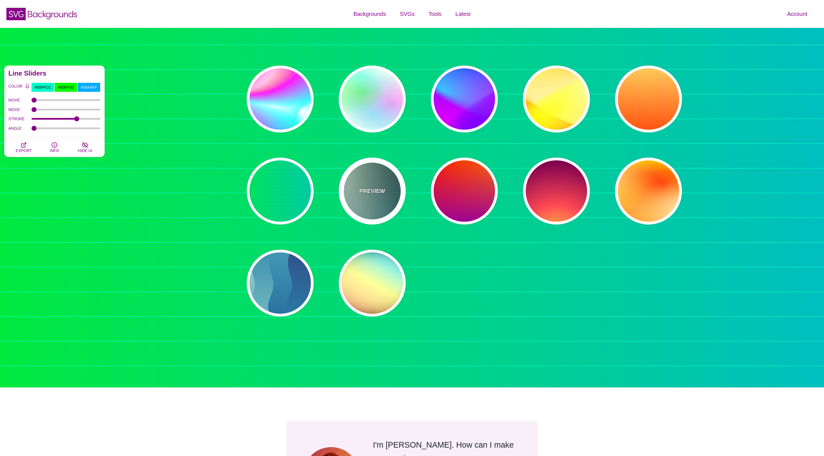
click at [369, 187] on div "PREVIEW" at bounding box center [372, 191] width 67 height 67
type input "#DDFFCC"
type input "#006677"
type input "#FFFFFF"
type input "#000000"
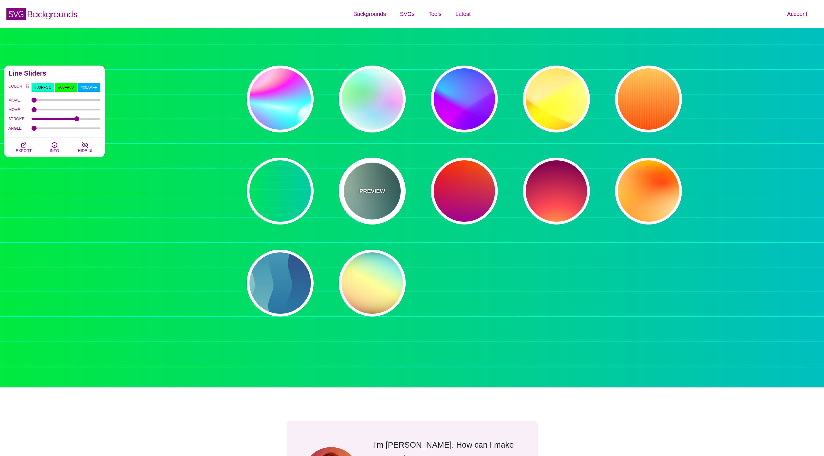
type input "100"
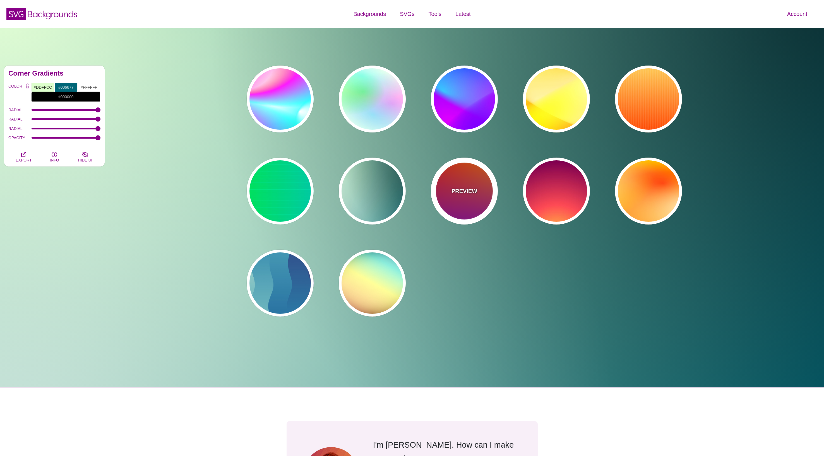
click at [466, 196] on div "PREVIEW" at bounding box center [464, 191] width 67 height 67
type input "#FF0000"
type input "#FF8800"
type input "#990099"
type input "0"
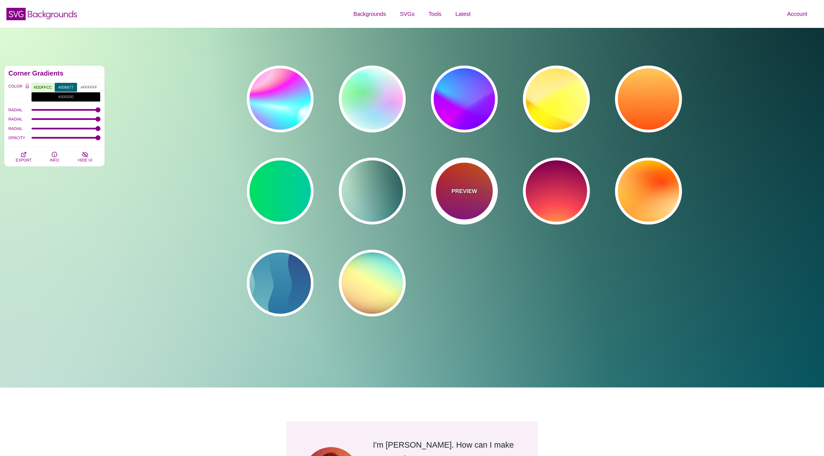
type input "0"
type input "1"
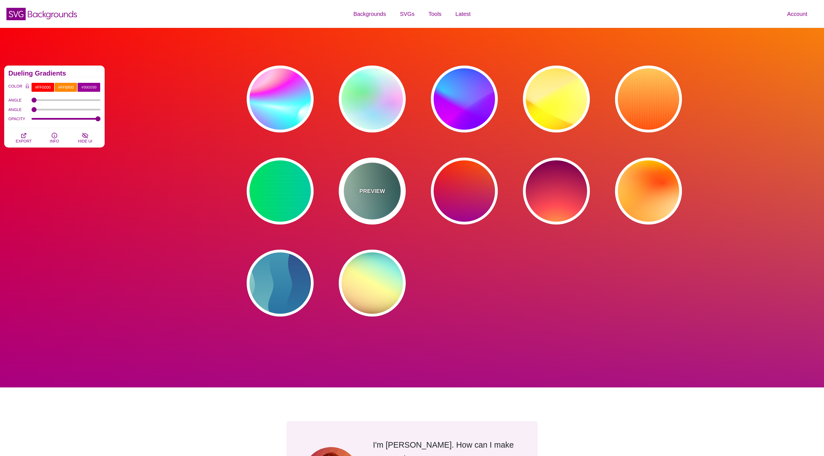
click at [382, 190] on p "PREVIEW" at bounding box center [372, 191] width 26 height 8
type input "#DDFFCC"
type input "#006677"
type input "#FFFFFF"
type input "100"
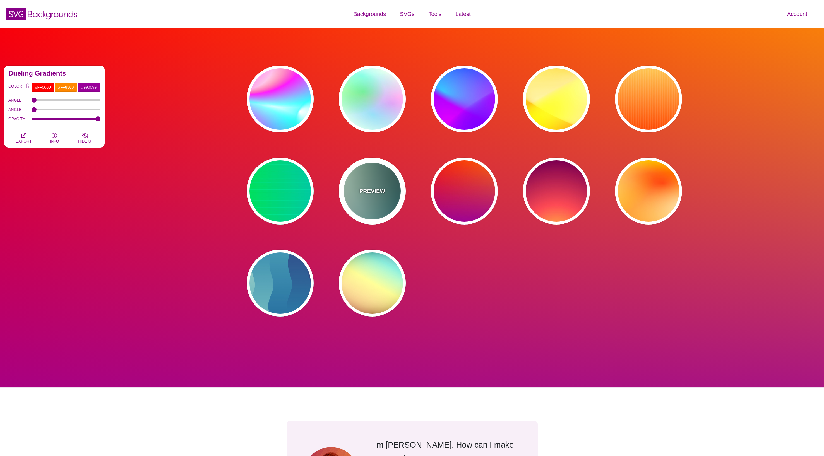
type input "100"
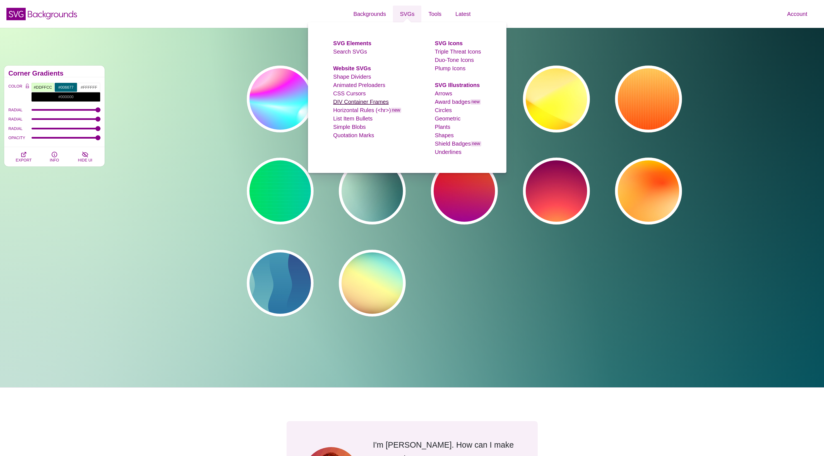
click at [359, 101] on link "DIV Container Frames" at bounding box center [361, 102] width 56 height 6
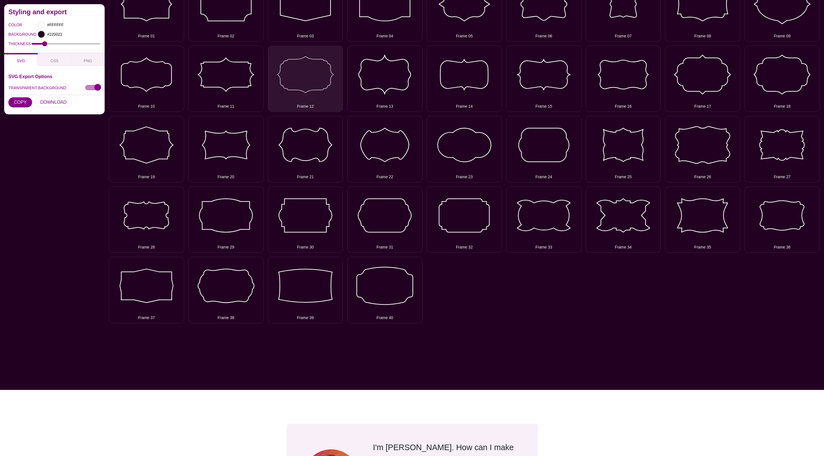
scroll to position [136, 0]
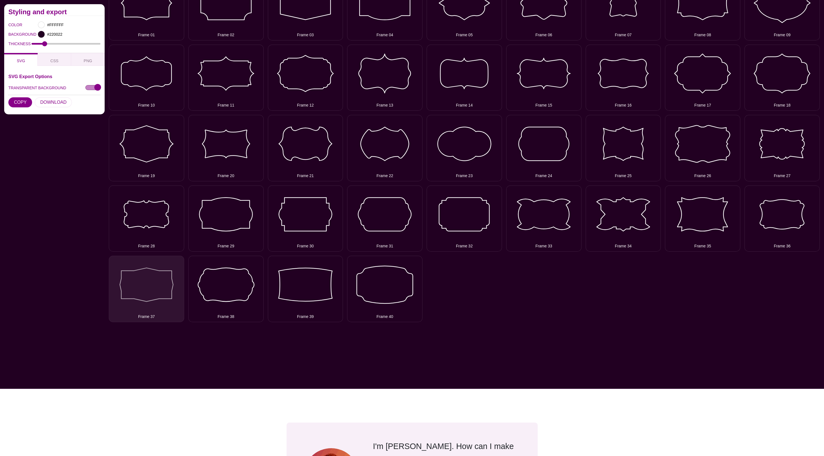
click at [159, 280] on button "Frame 37" at bounding box center [146, 289] width 75 height 66
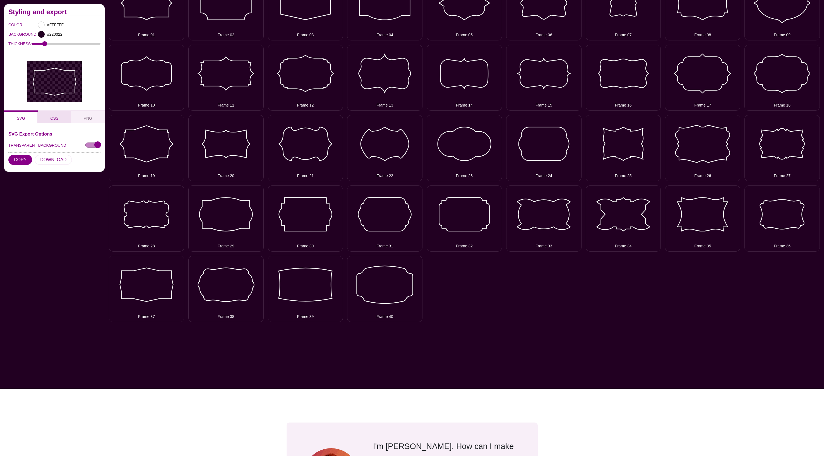
click at [55, 116] on span "CSS" at bounding box center [55, 118] width 8 height 4
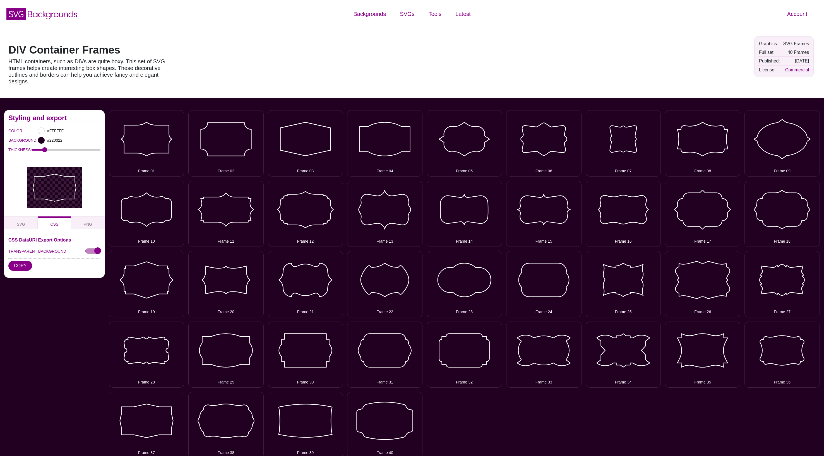
scroll to position [0, 0]
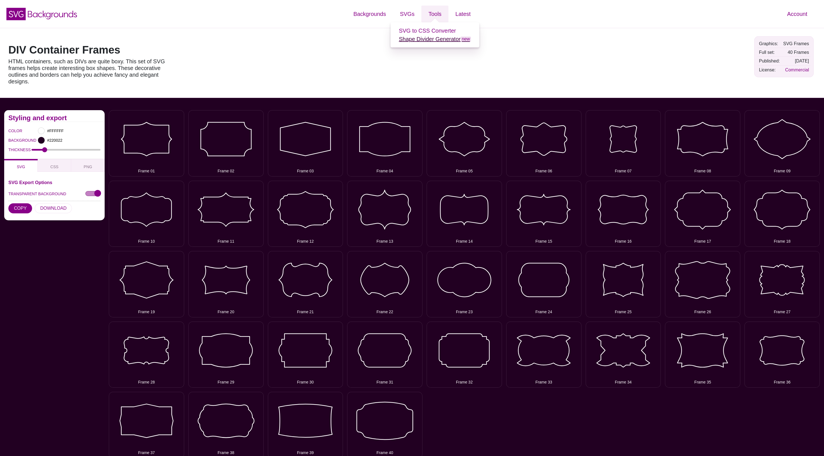
click at [432, 42] on link "Shape Divider Generator new" at bounding box center [435, 39] width 72 height 6
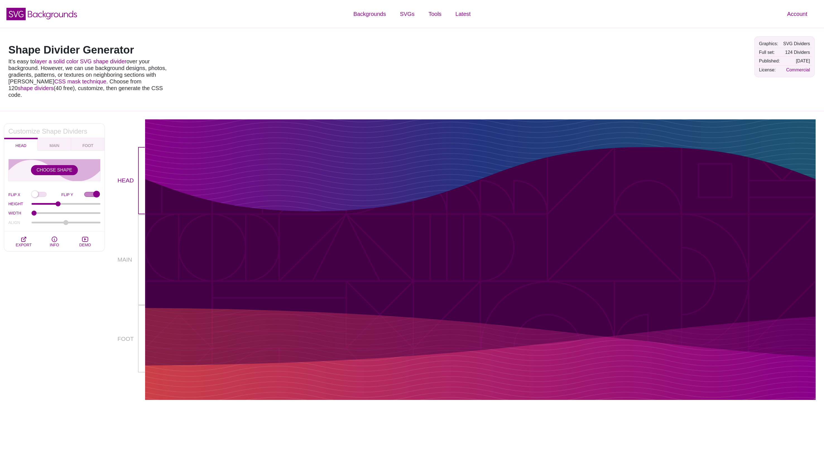
click at [280, 251] on div at bounding box center [480, 260] width 671 height 91
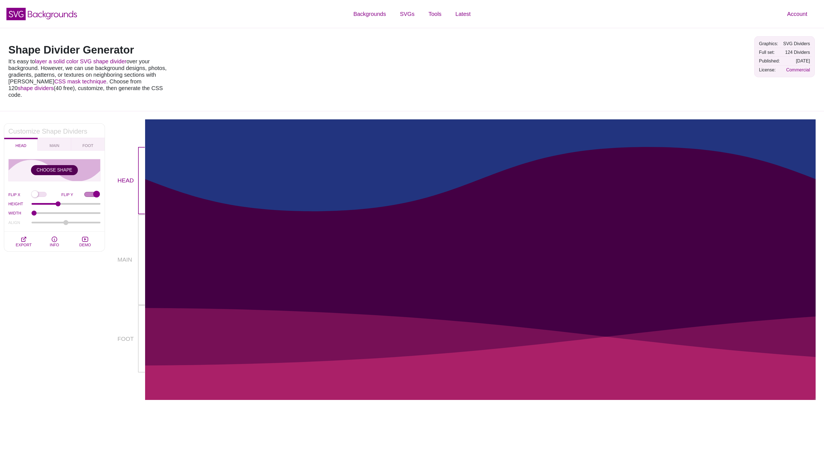
click at [55, 165] on button "CHOOSE SHAPE" at bounding box center [54, 170] width 47 height 10
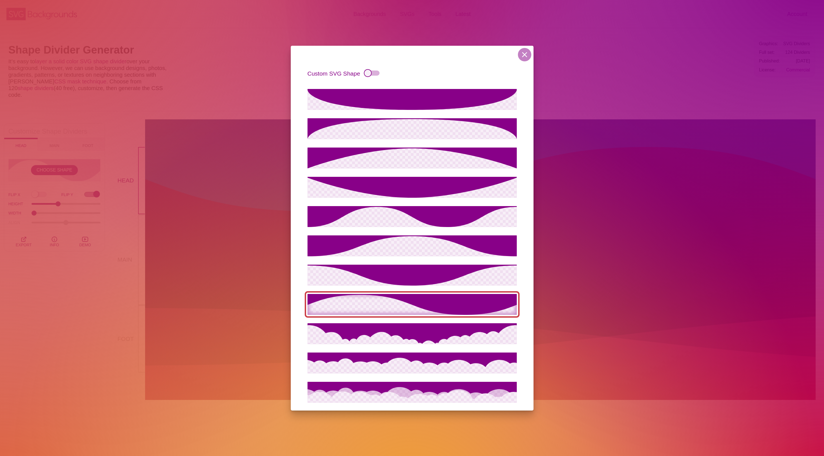
click at [368, 73] on input "Custom SVG Shape" at bounding box center [371, 73] width 15 height 9
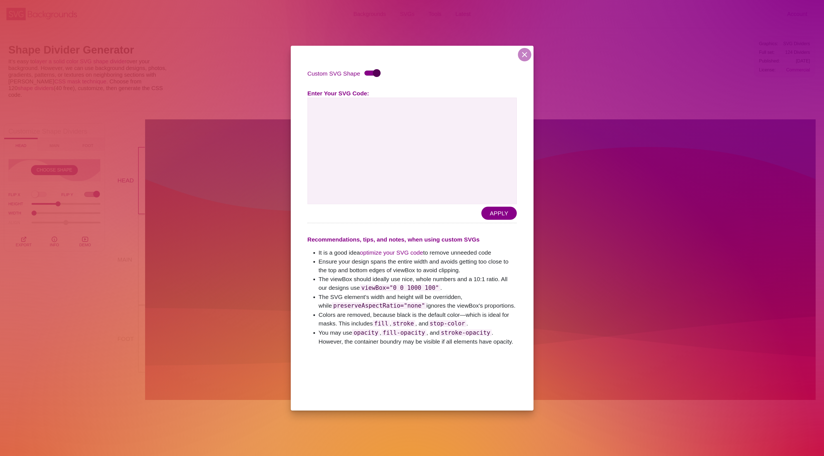
click at [377, 72] on input "Custom SVG Shape" at bounding box center [371, 73] width 15 height 9
checkbox input "false"
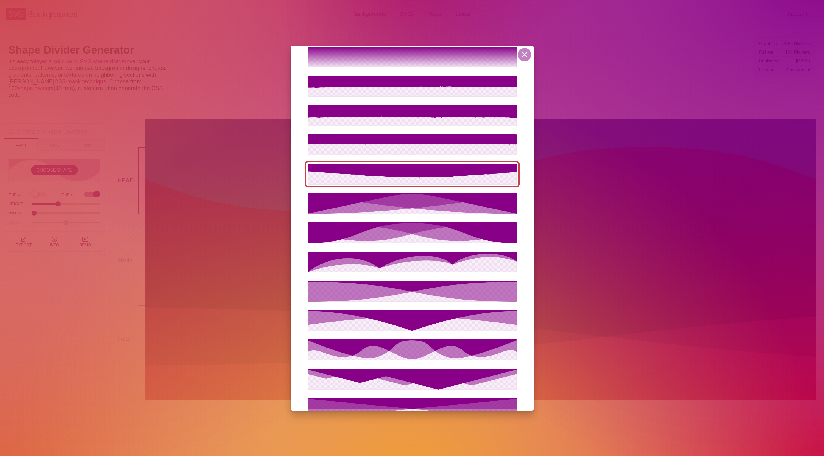
scroll to position [736, 0]
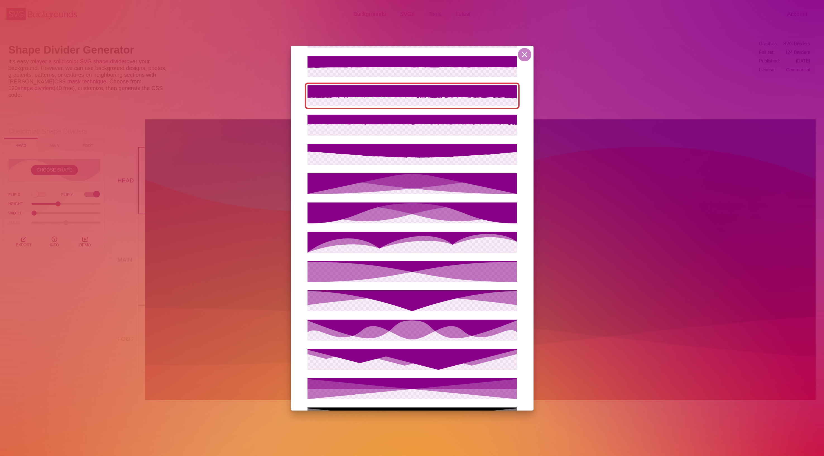
click at [398, 102] on icon at bounding box center [412, 95] width 209 height 21
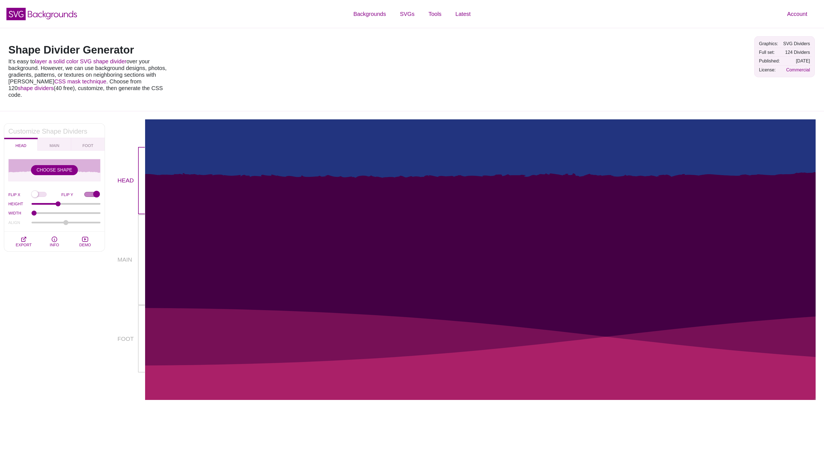
click at [60, 169] on div "CHOOSE SHAPE" at bounding box center [54, 170] width 92 height 22
click at [47, 165] on button "CHOOSE SHAPE" at bounding box center [54, 170] width 47 height 10
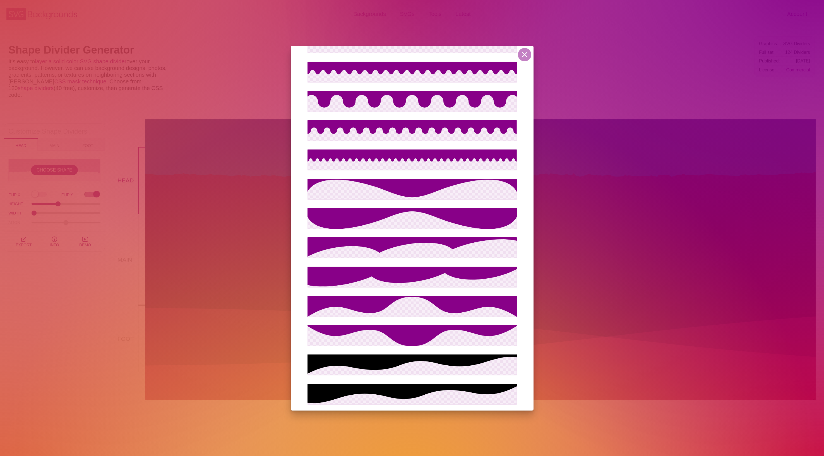
scroll to position [3311, 0]
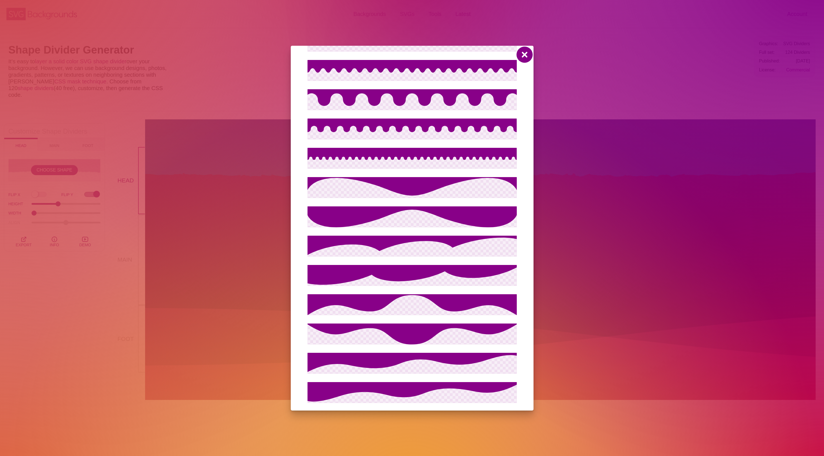
click at [525, 56] on button at bounding box center [524, 54] width 13 height 13
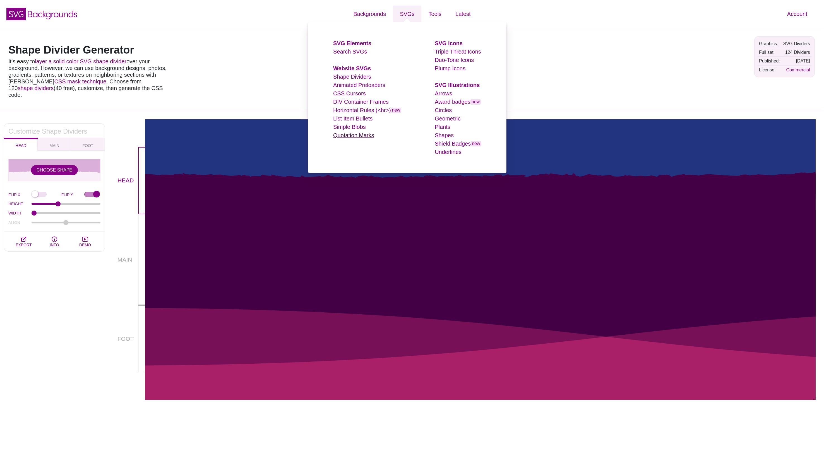
click at [357, 135] on link "Quotation Marks" at bounding box center [353, 135] width 41 height 6
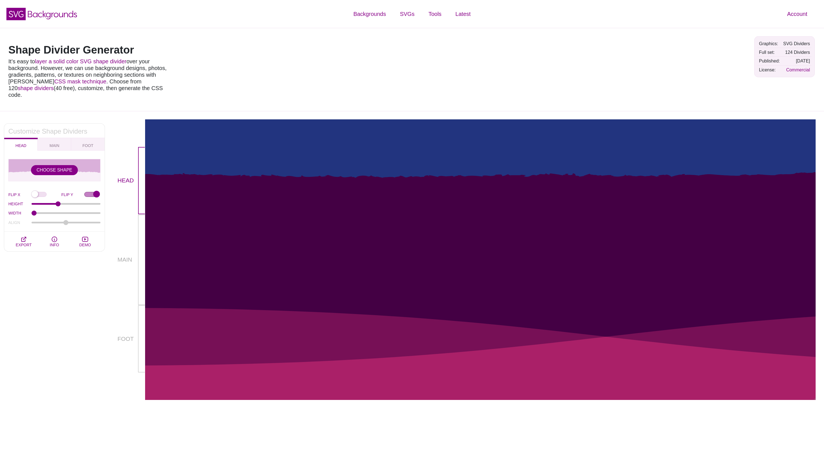
click at [274, 18] on div "SVG Backgrounds Logo" at bounding box center [137, 13] width 275 height 25
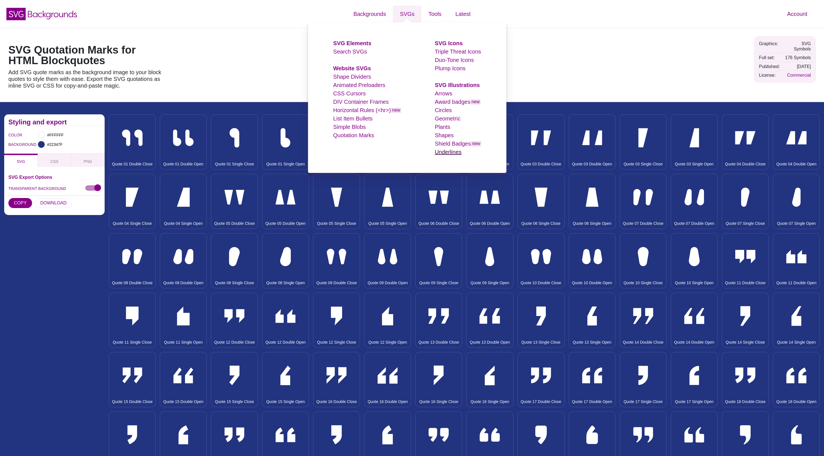
click at [448, 152] on link "Underlines" at bounding box center [448, 152] width 27 height 6
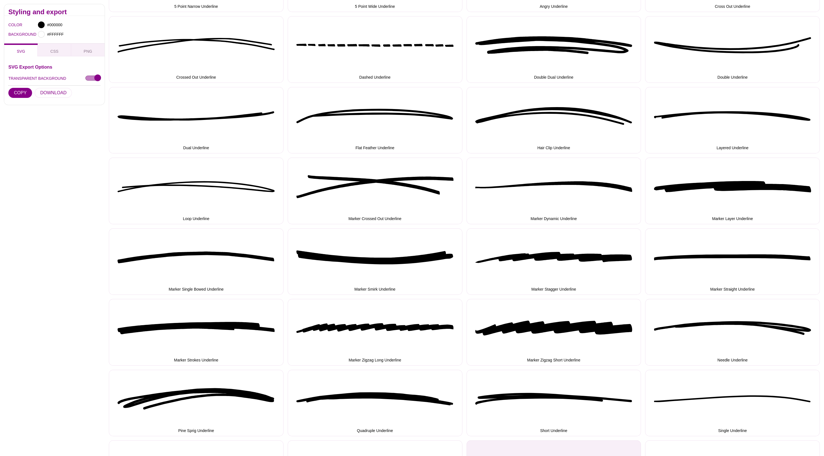
scroll to position [140, 0]
